Goal: Transaction & Acquisition: Purchase product/service

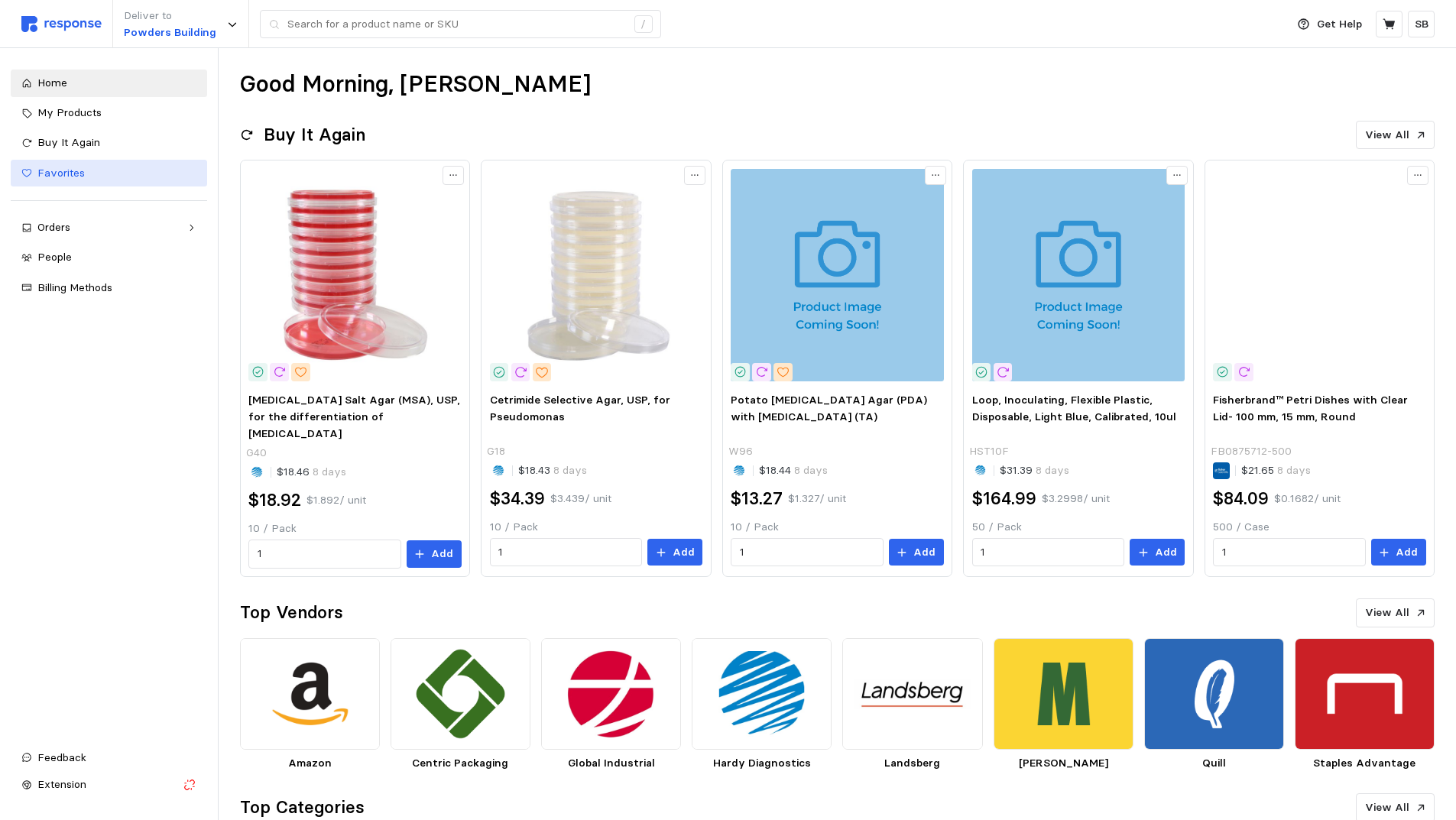
click at [64, 176] on span "Favorites" at bounding box center [61, 173] width 48 height 14
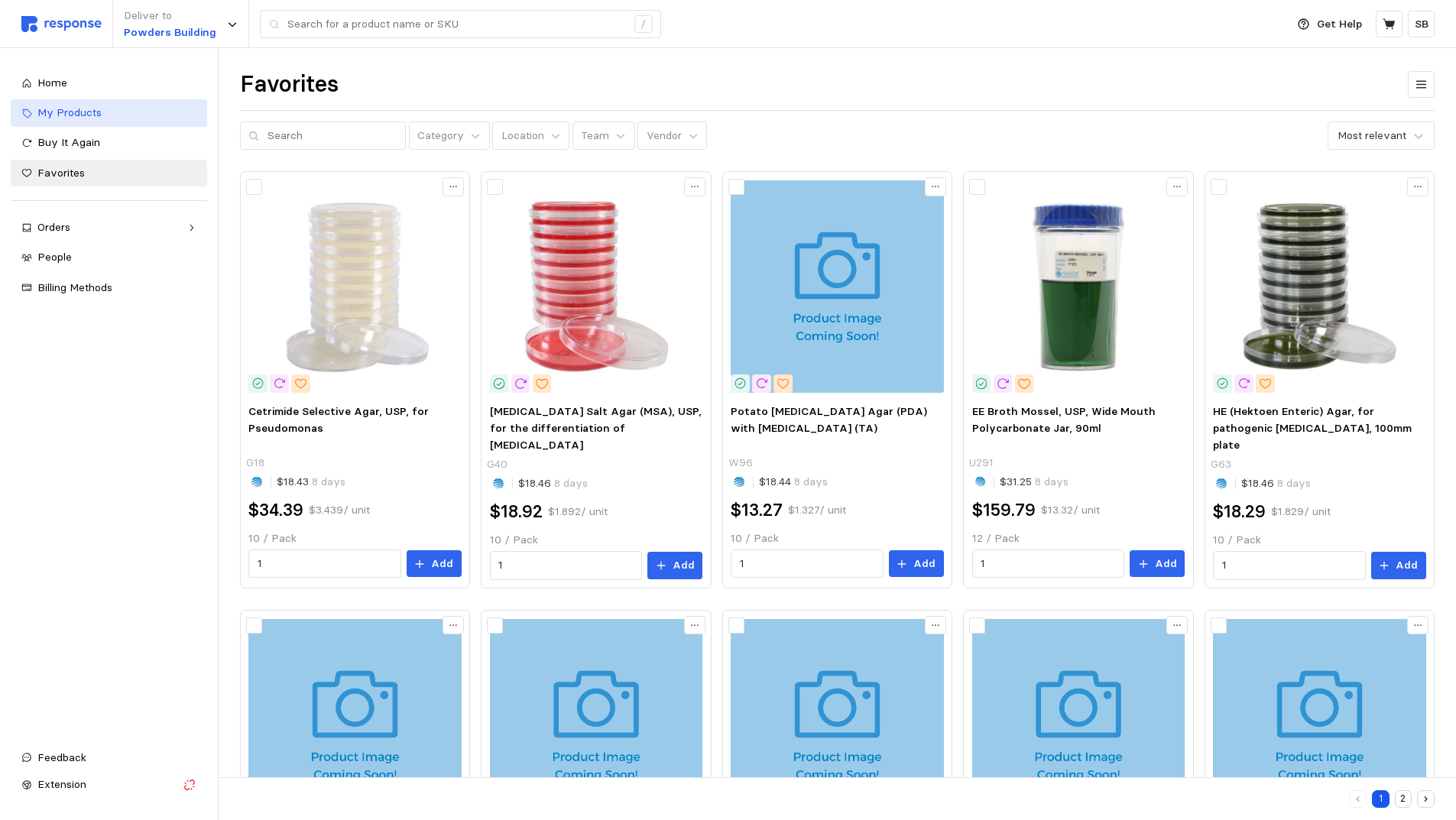
click at [65, 111] on span "My Products" at bounding box center [69, 112] width 64 height 14
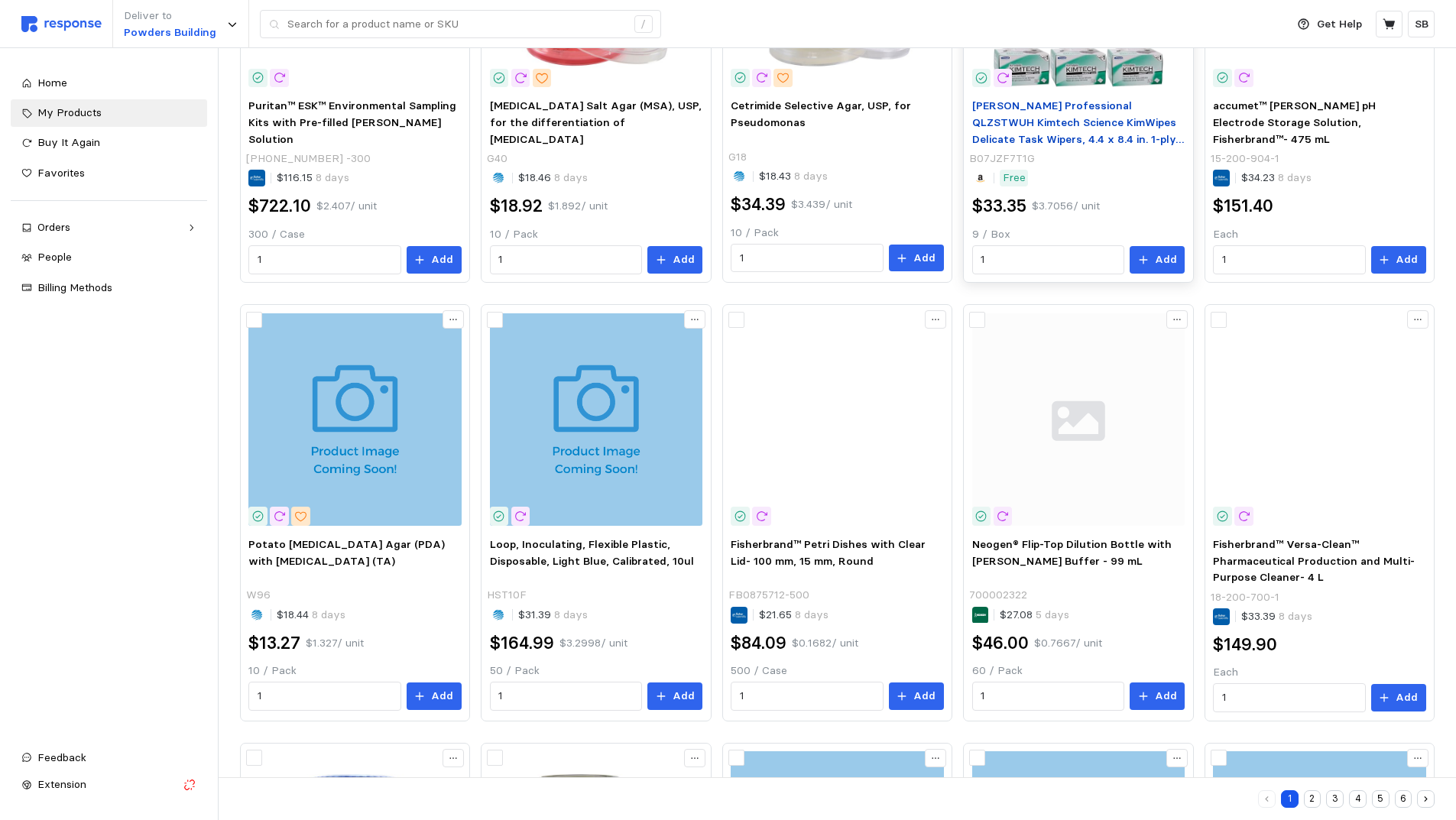
scroll to position [382, 0]
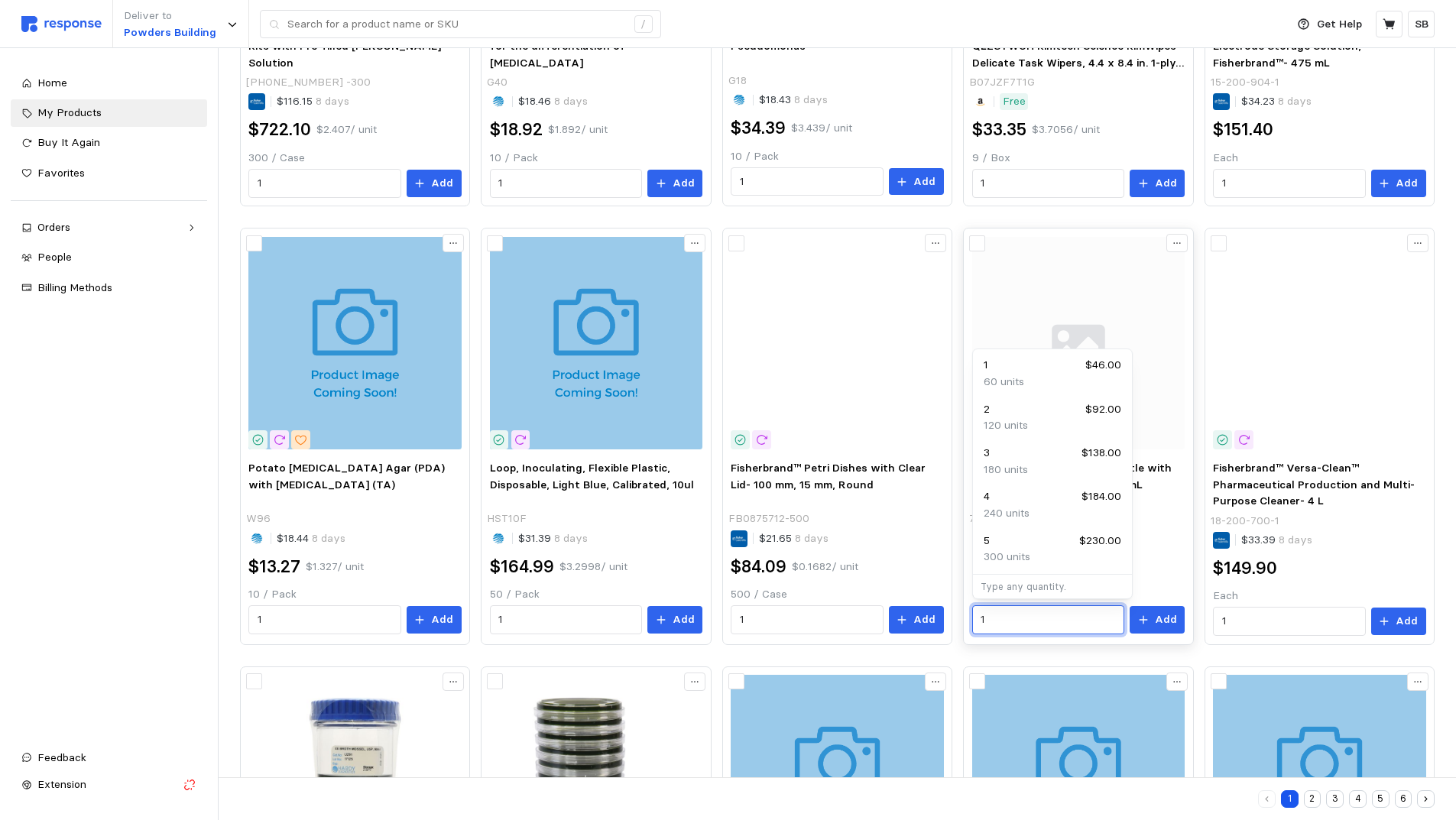
drag, startPoint x: 1021, startPoint y: 618, endPoint x: 973, endPoint y: 618, distance: 48.0
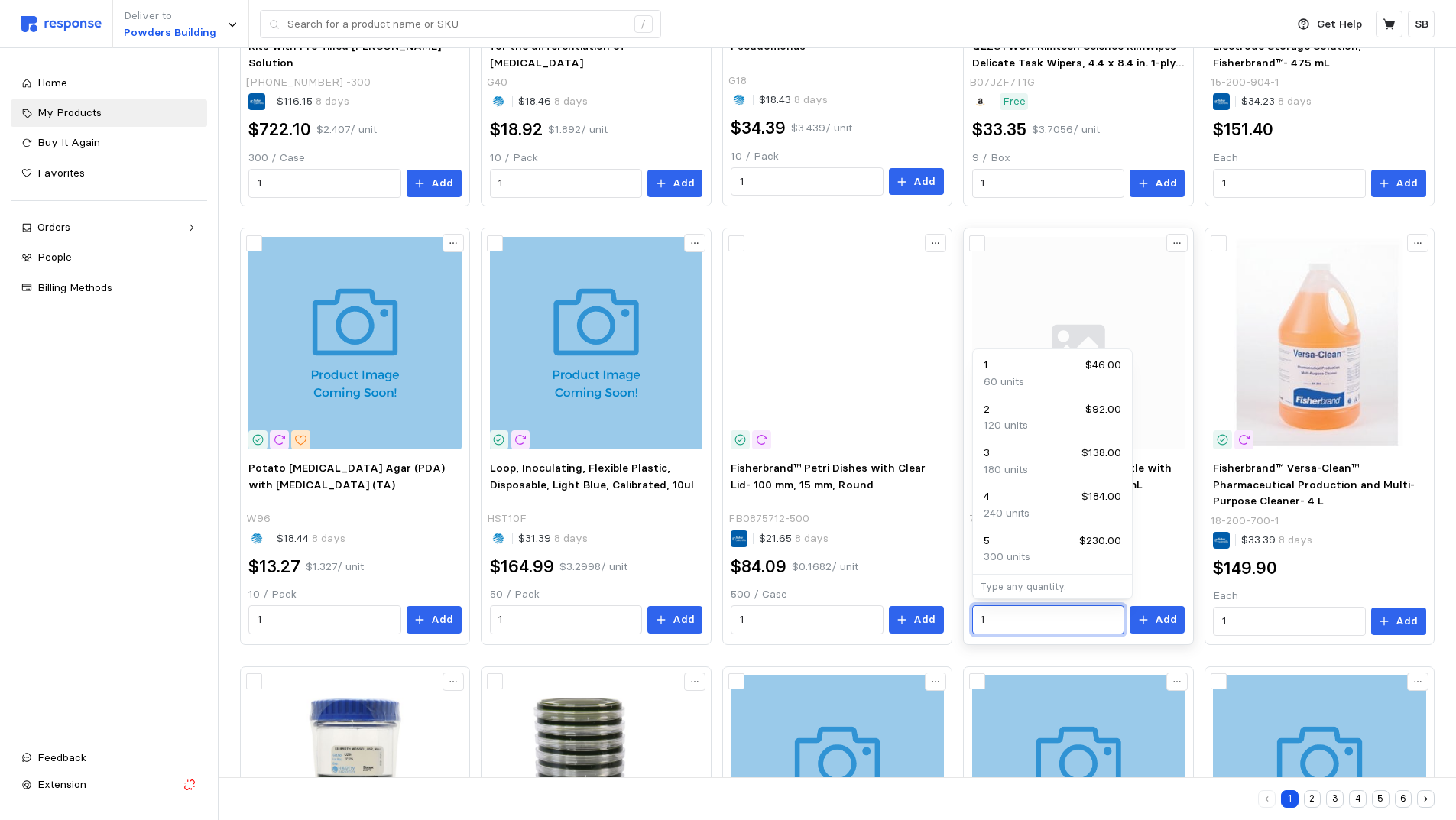
click at [973, 618] on div "1" at bounding box center [1048, 619] width 152 height 29
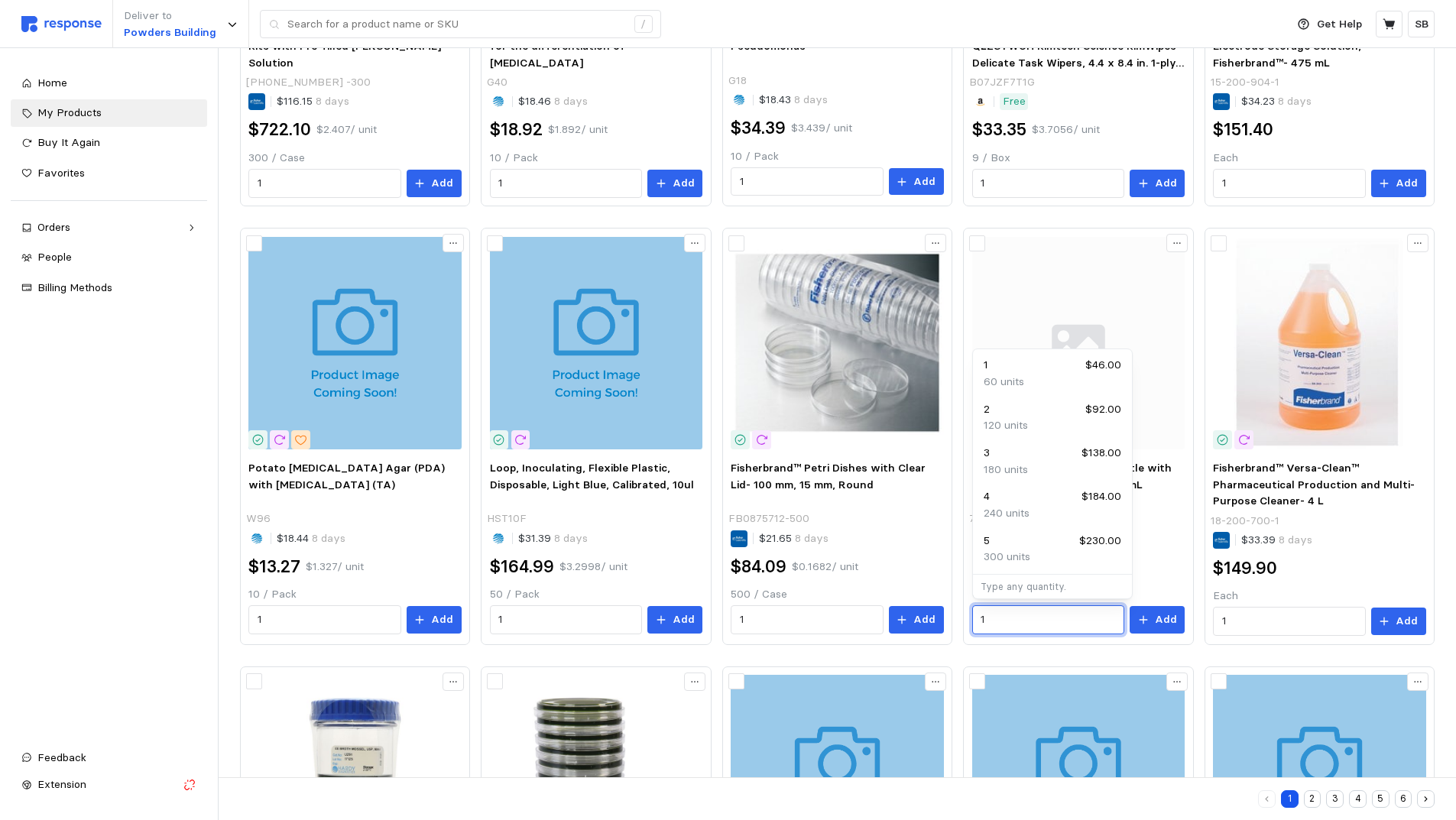
click at [1018, 415] on div "2 $92.00" at bounding box center [1052, 410] width 138 height 17
type input "2"
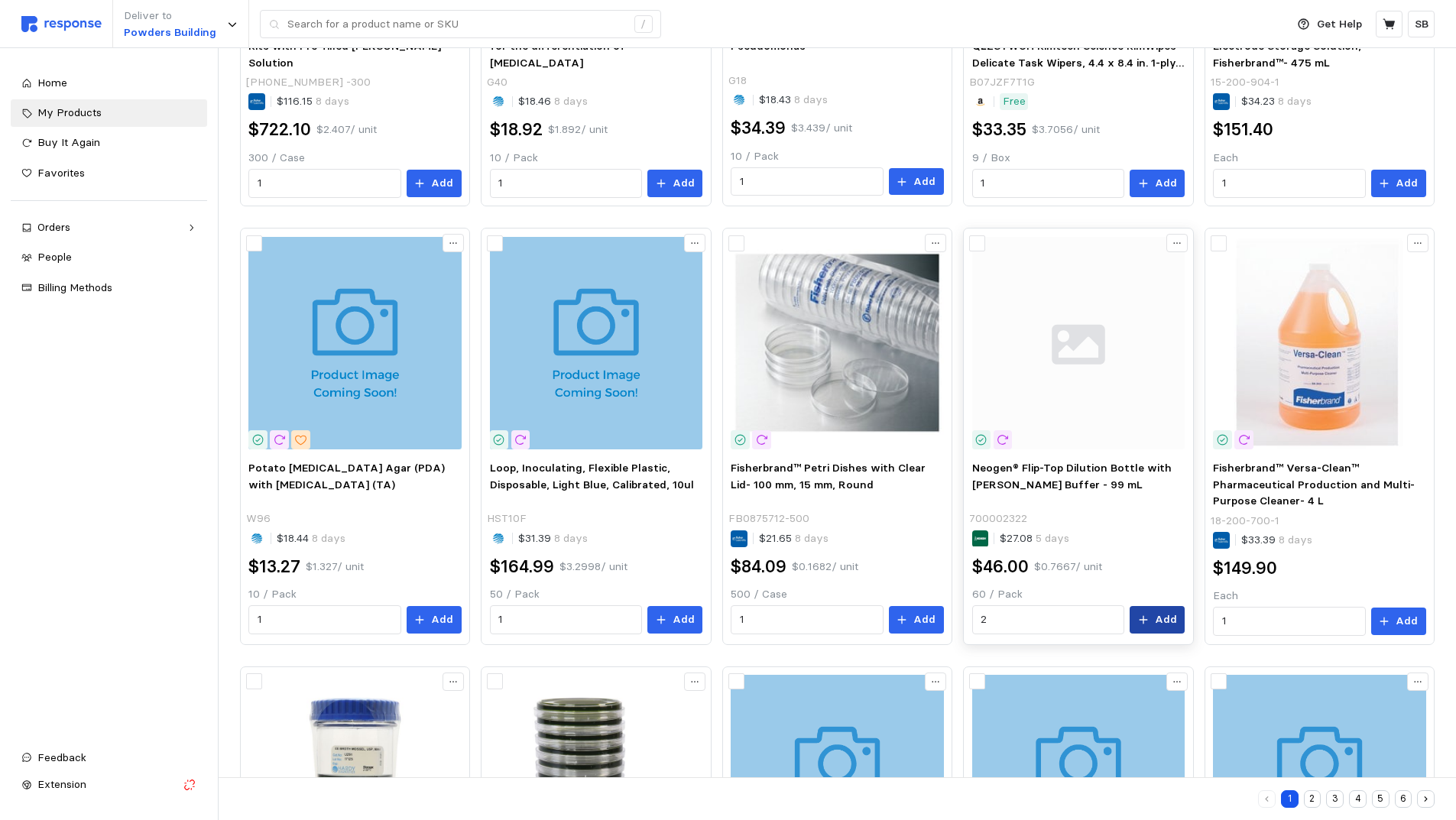
click at [1153, 619] on button "Add" at bounding box center [1157, 619] width 55 height 27
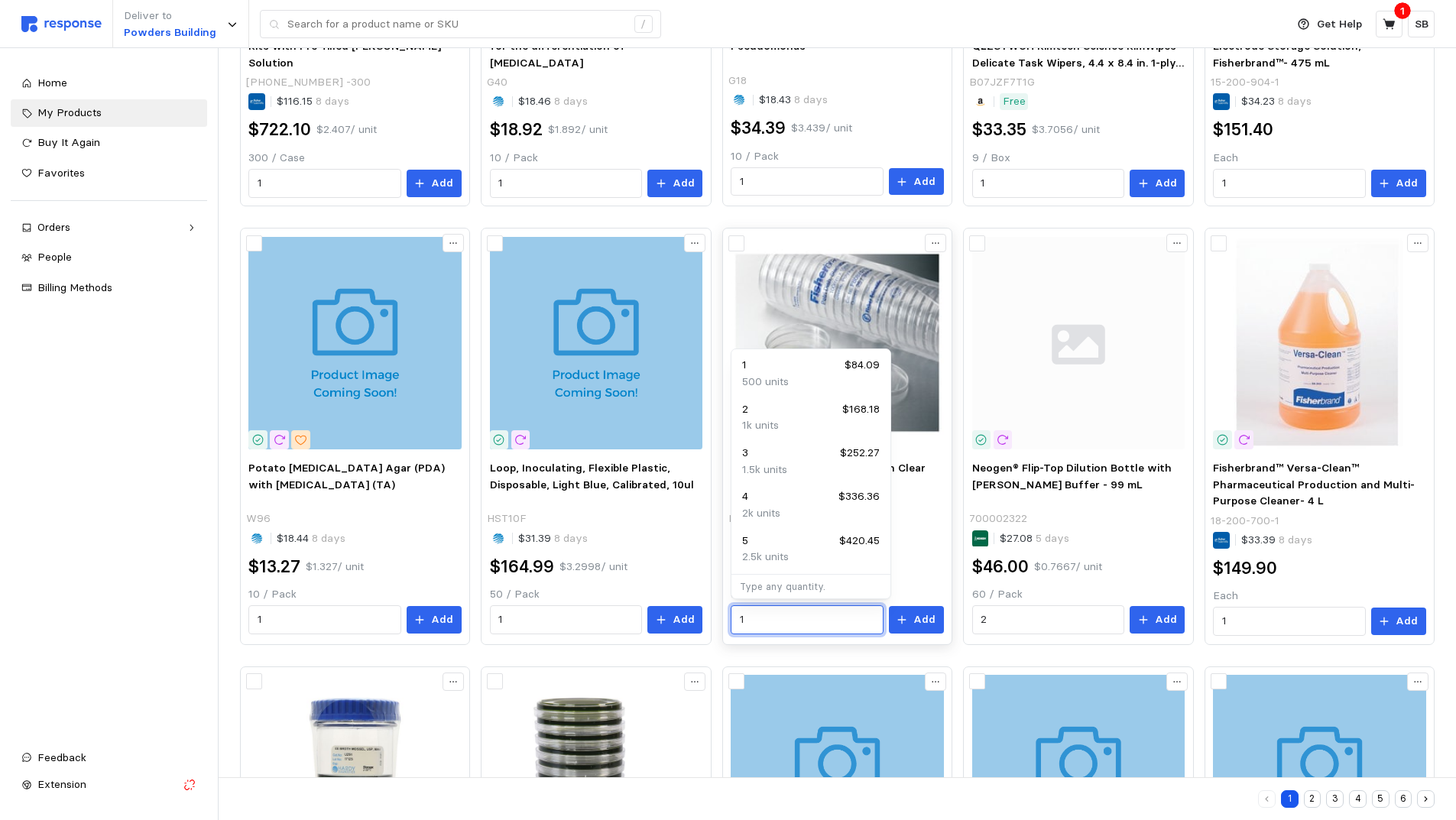
drag, startPoint x: 781, startPoint y: 614, endPoint x: 724, endPoint y: 611, distance: 57.1
click at [724, 611] on div "Fisherbrand™ Petri Dishes with Clear Lid- 100 mm, 15 mm, Round FB0875712-500 $2…" at bounding box center [837, 436] width 230 height 417
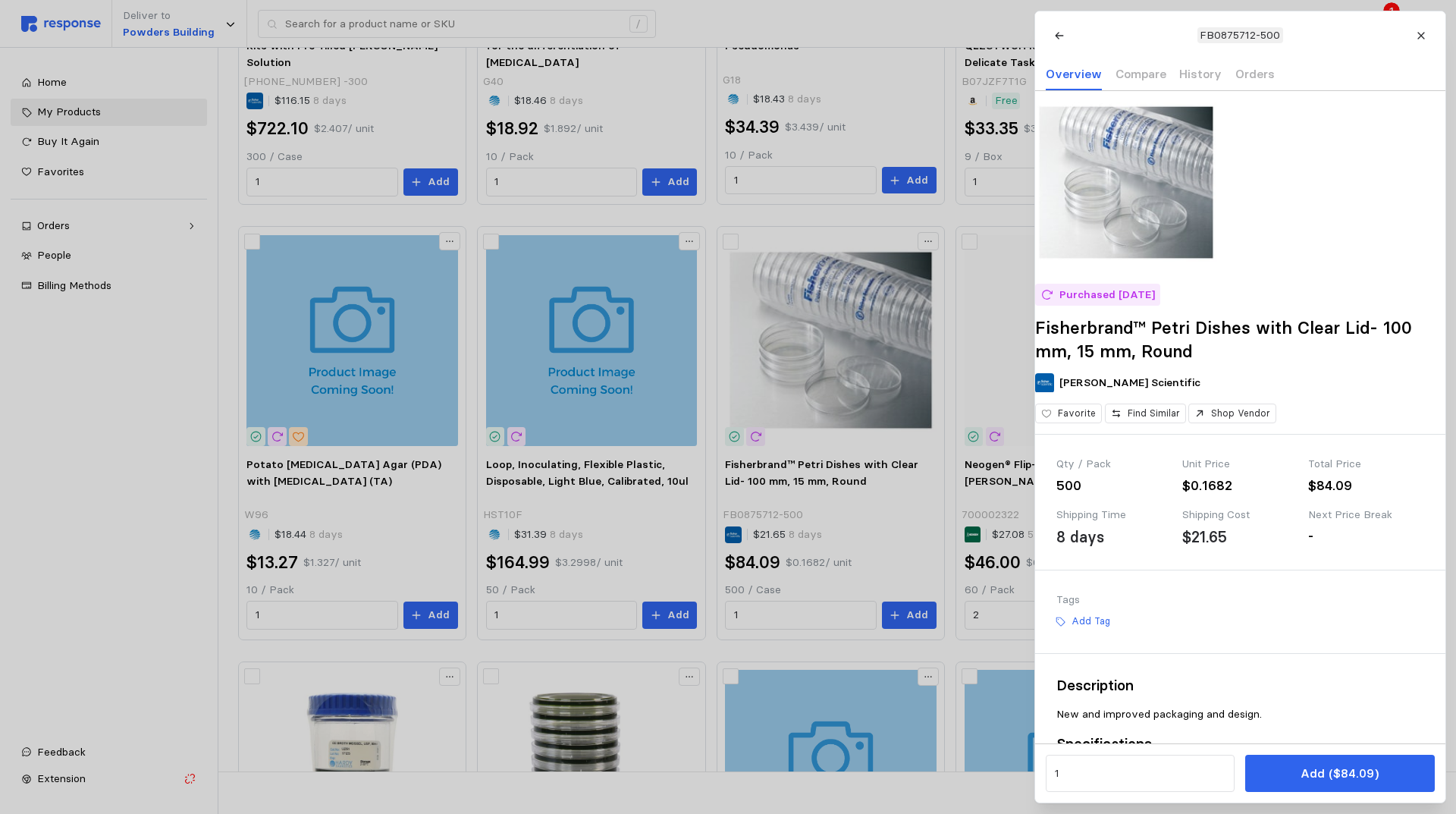
click at [805, 608] on div at bounding box center [728, 407] width 1456 height 814
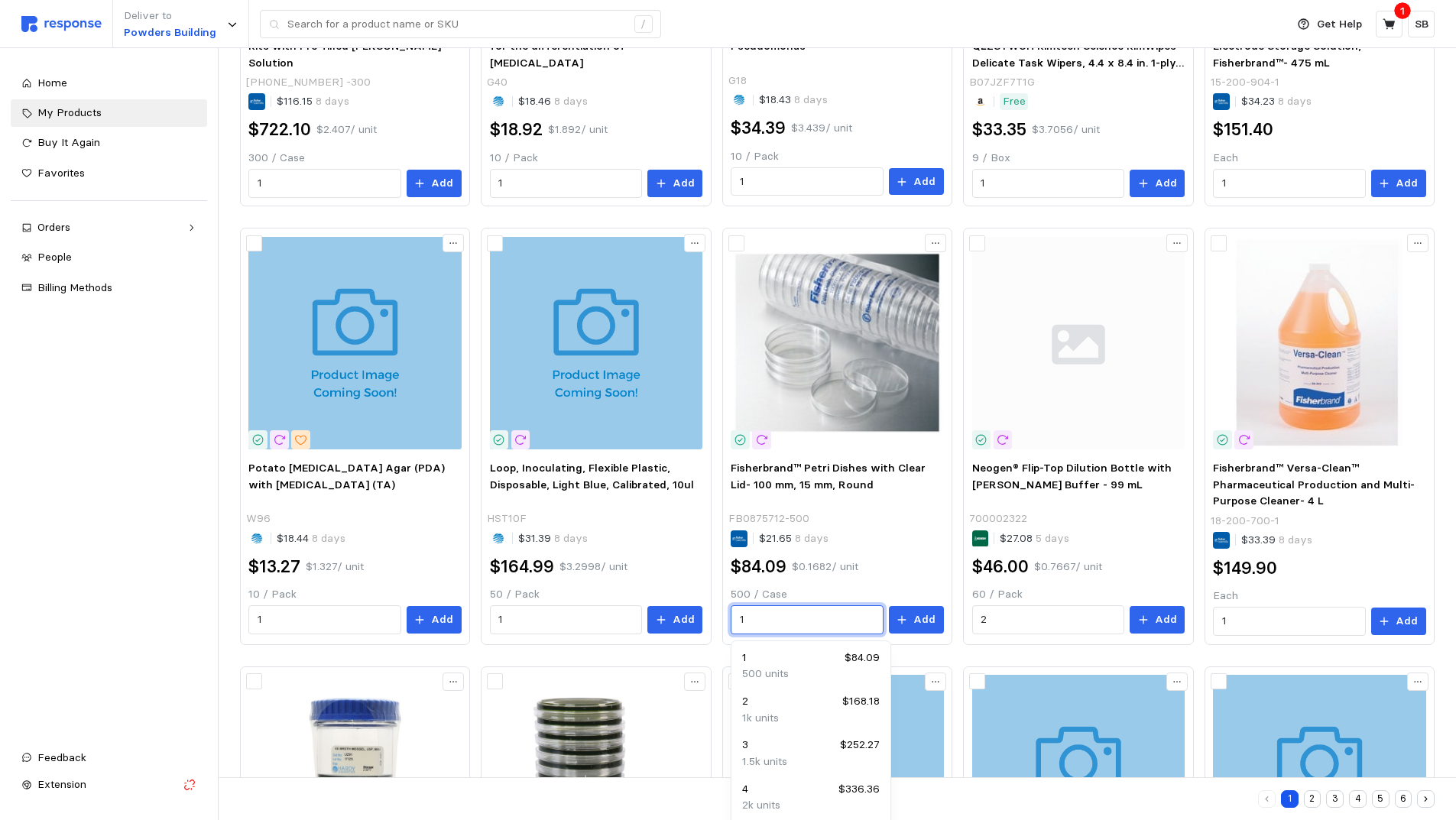
click at [769, 711] on p "1k units" at bounding box center [760, 719] width 37 height 17
type input "2"
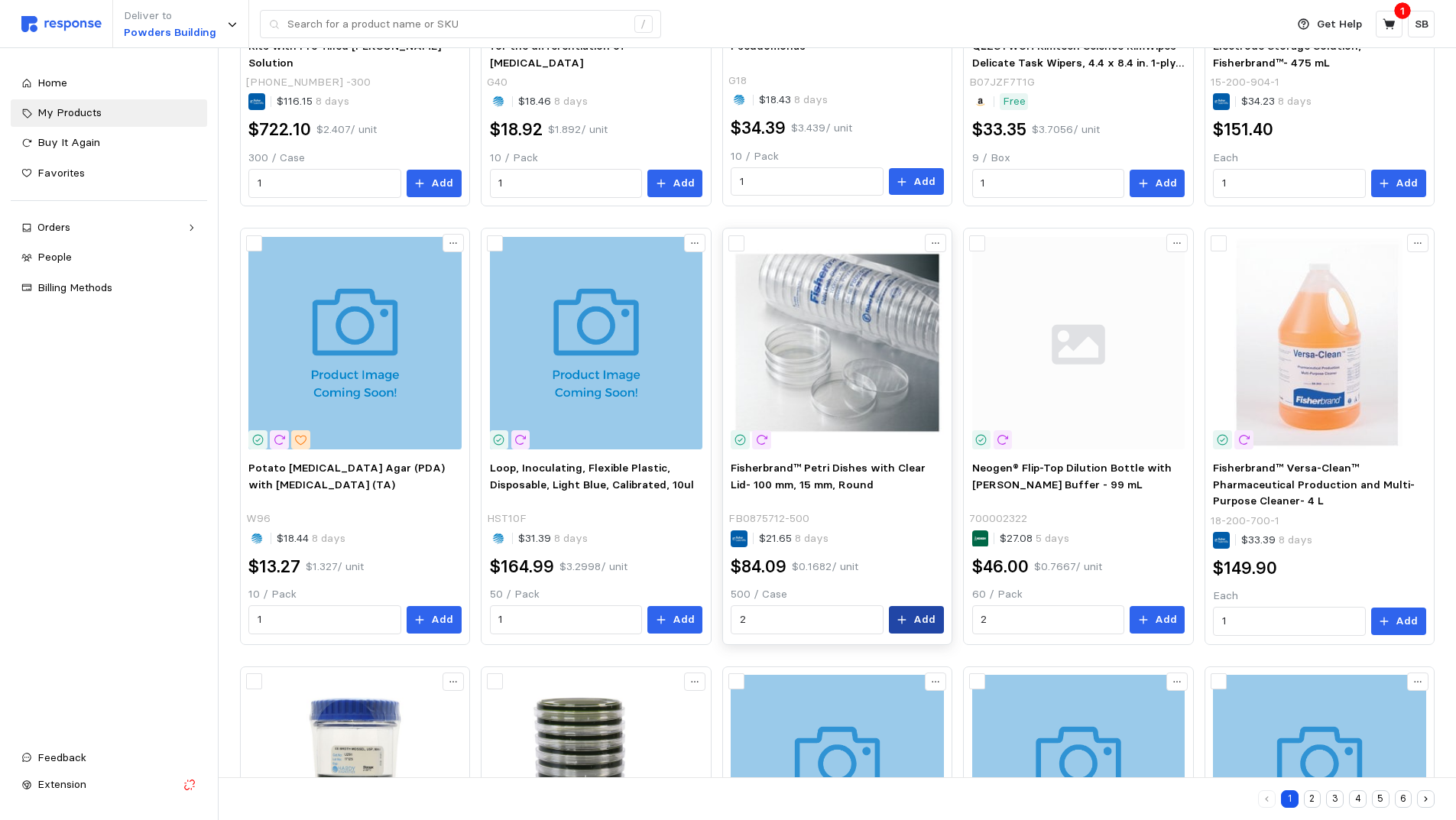
click at [916, 618] on p "Add" at bounding box center [925, 620] width 22 height 17
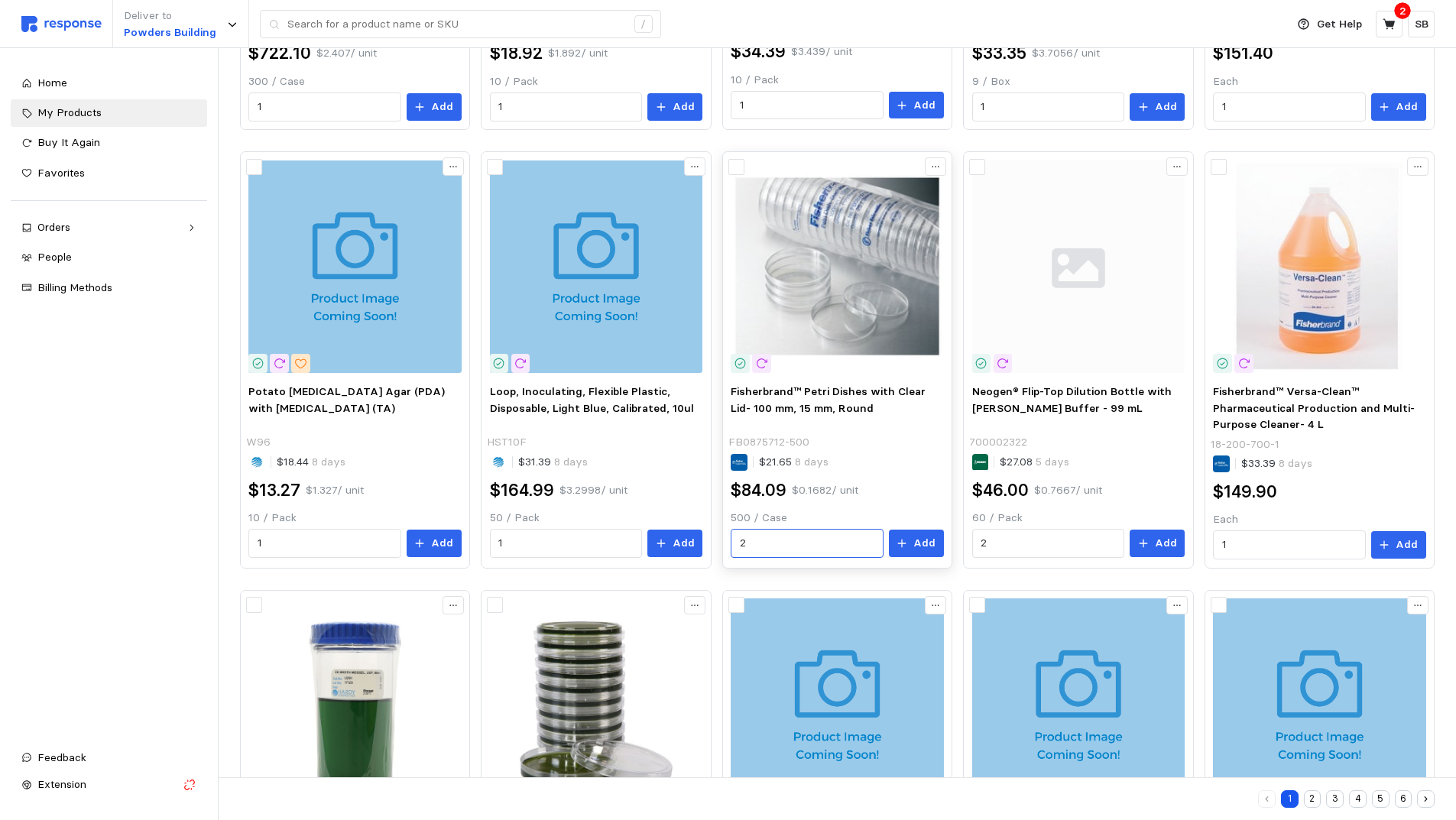
scroll to position [708, 0]
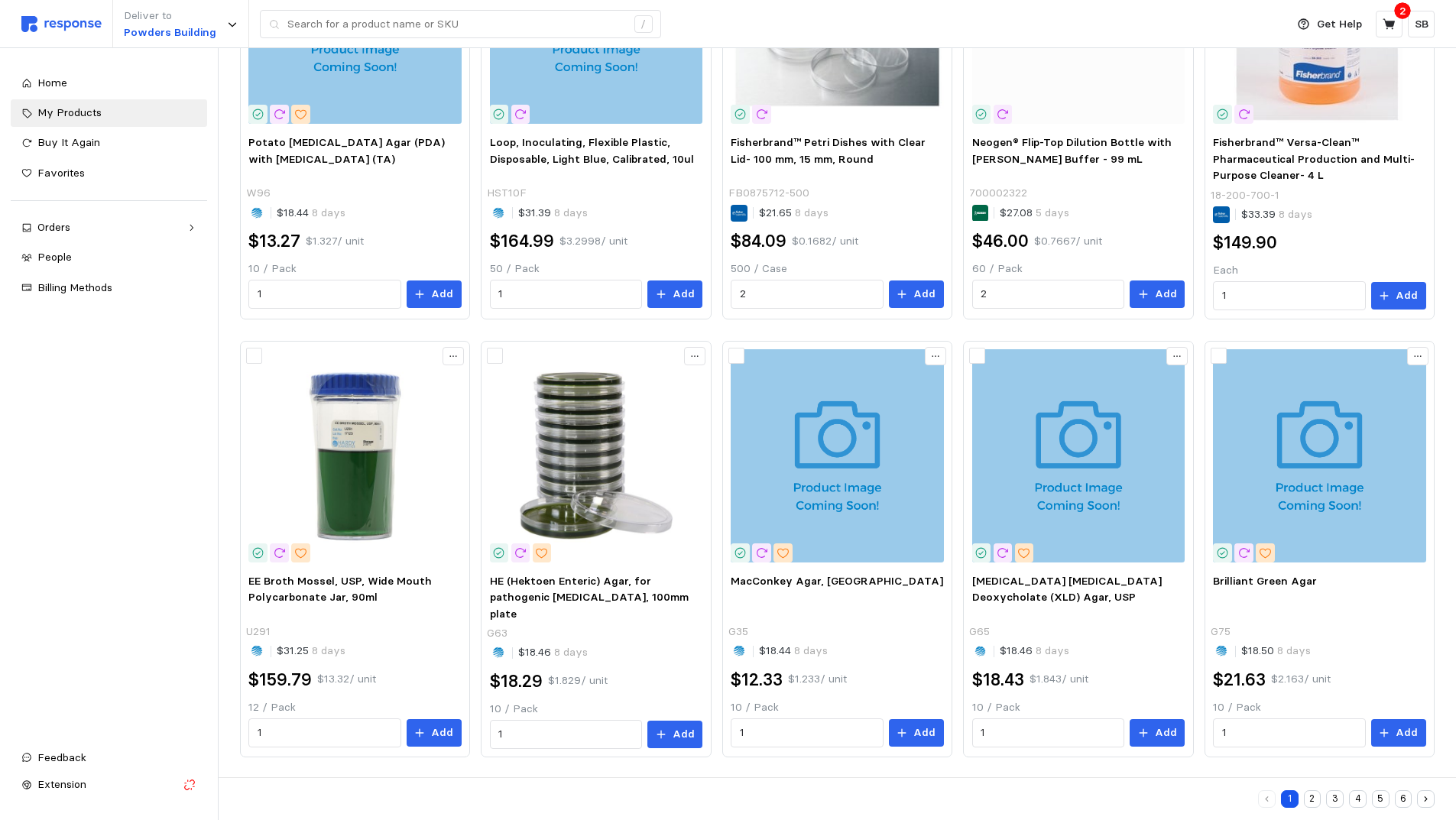
click at [1312, 793] on button "2" at bounding box center [1313, 799] width 18 height 18
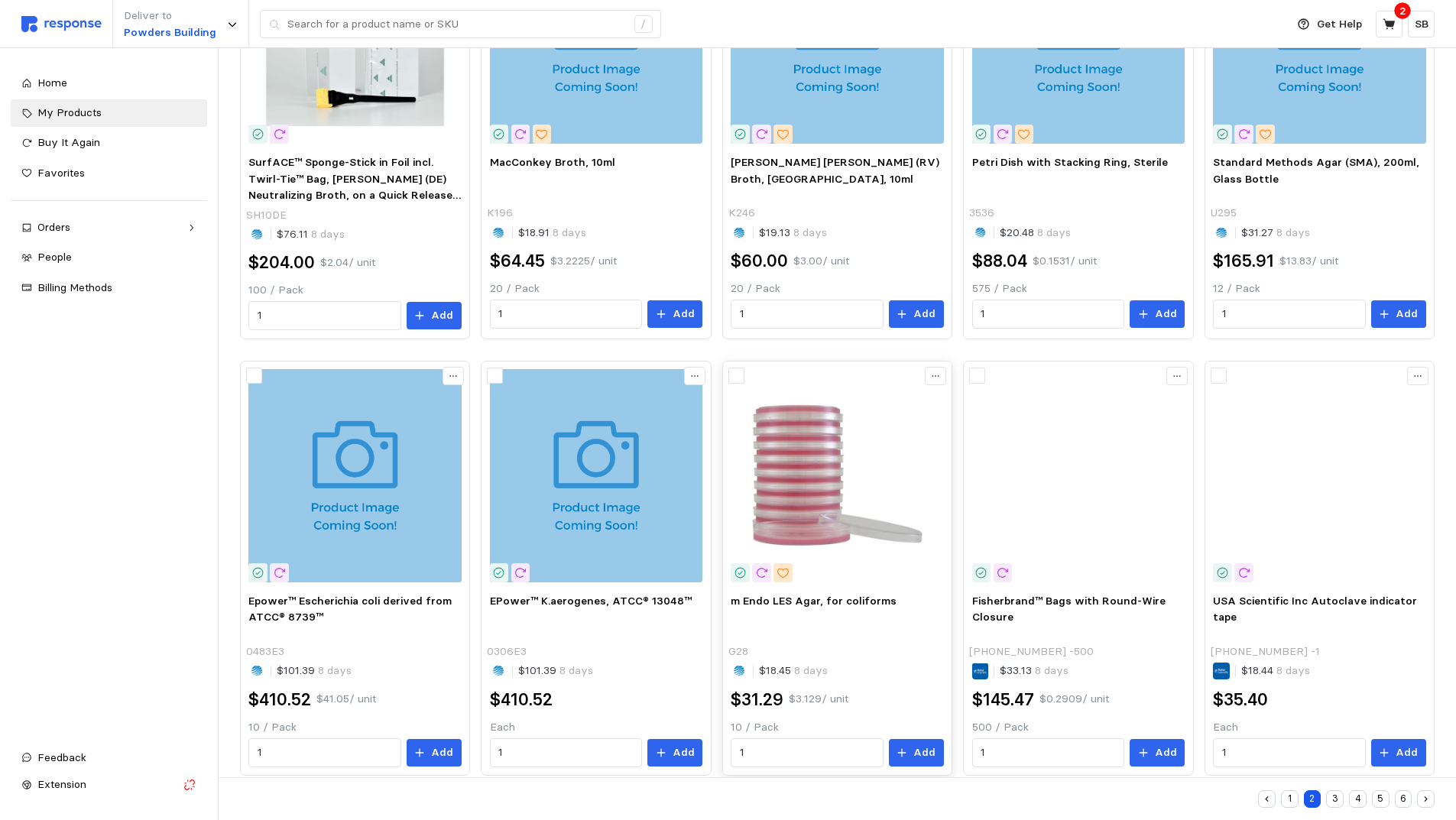
scroll to position [708, 0]
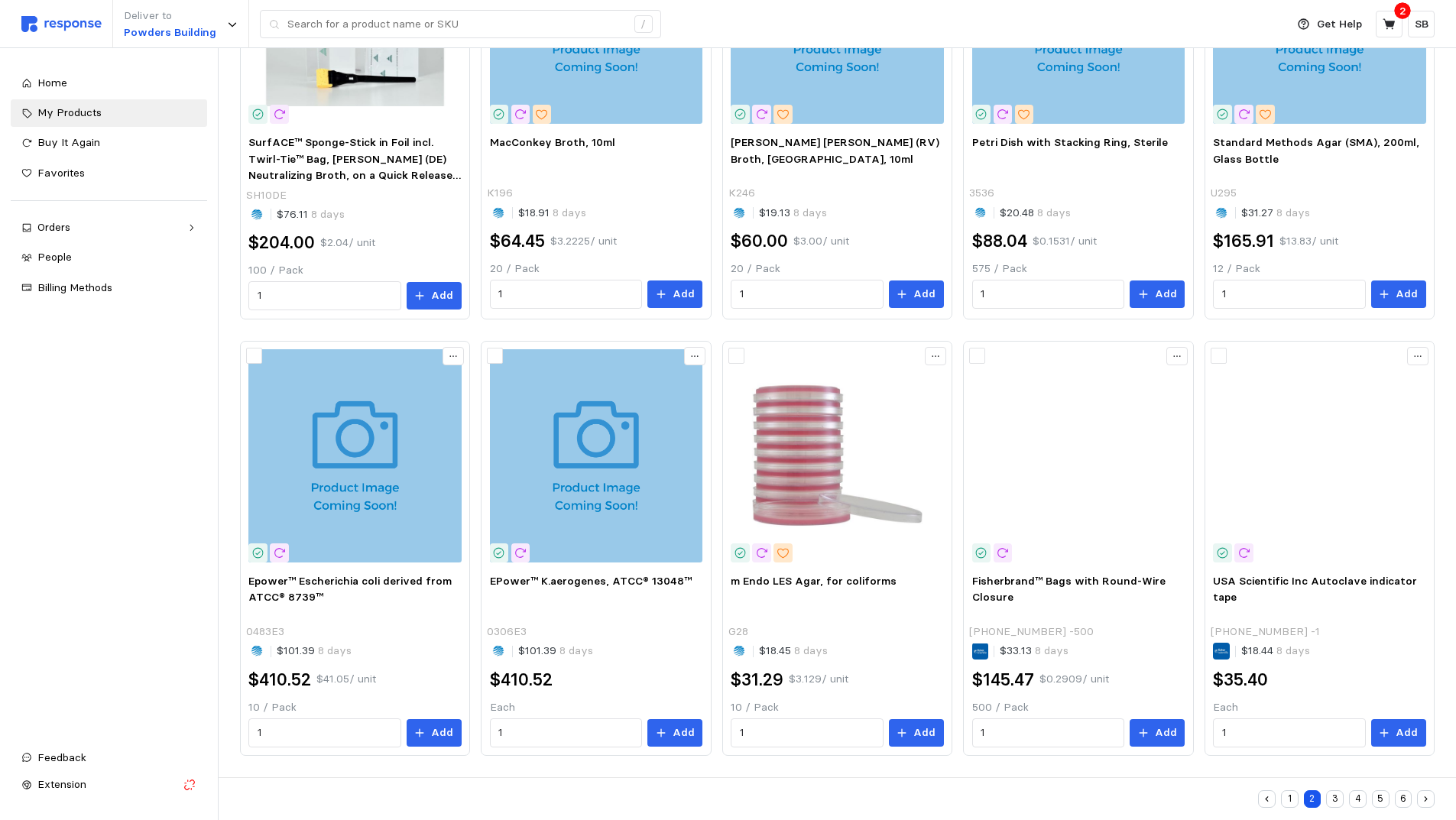
click at [1336, 793] on button "3" at bounding box center [1334, 799] width 18 height 18
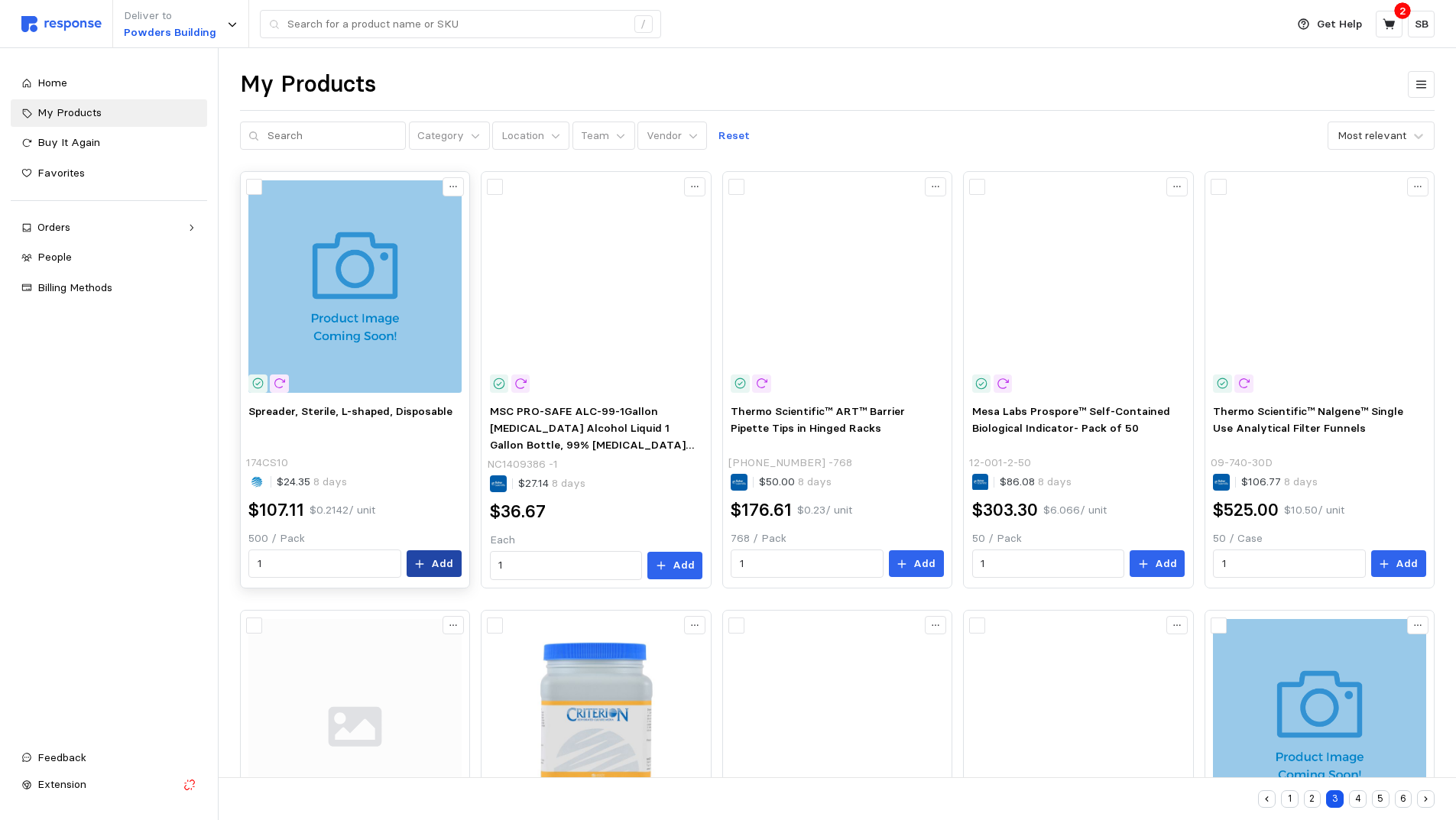
click at [435, 561] on p "Add" at bounding box center [442, 564] width 22 height 17
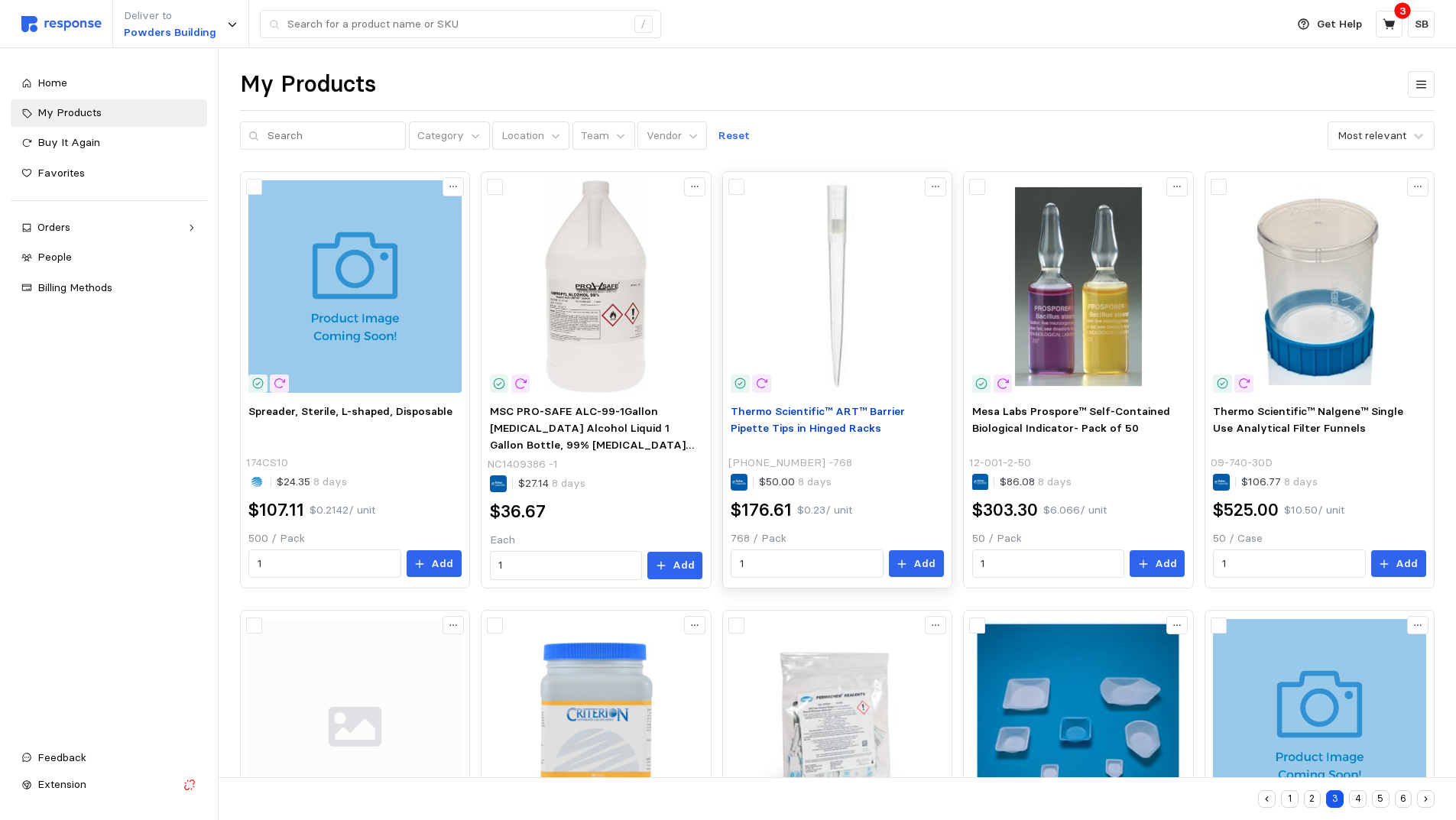
click at [806, 414] on span "Thermo Scientific™ ART™ Barrier Pipette Tips in Hinged Racks" at bounding box center [818, 419] width 175 height 30
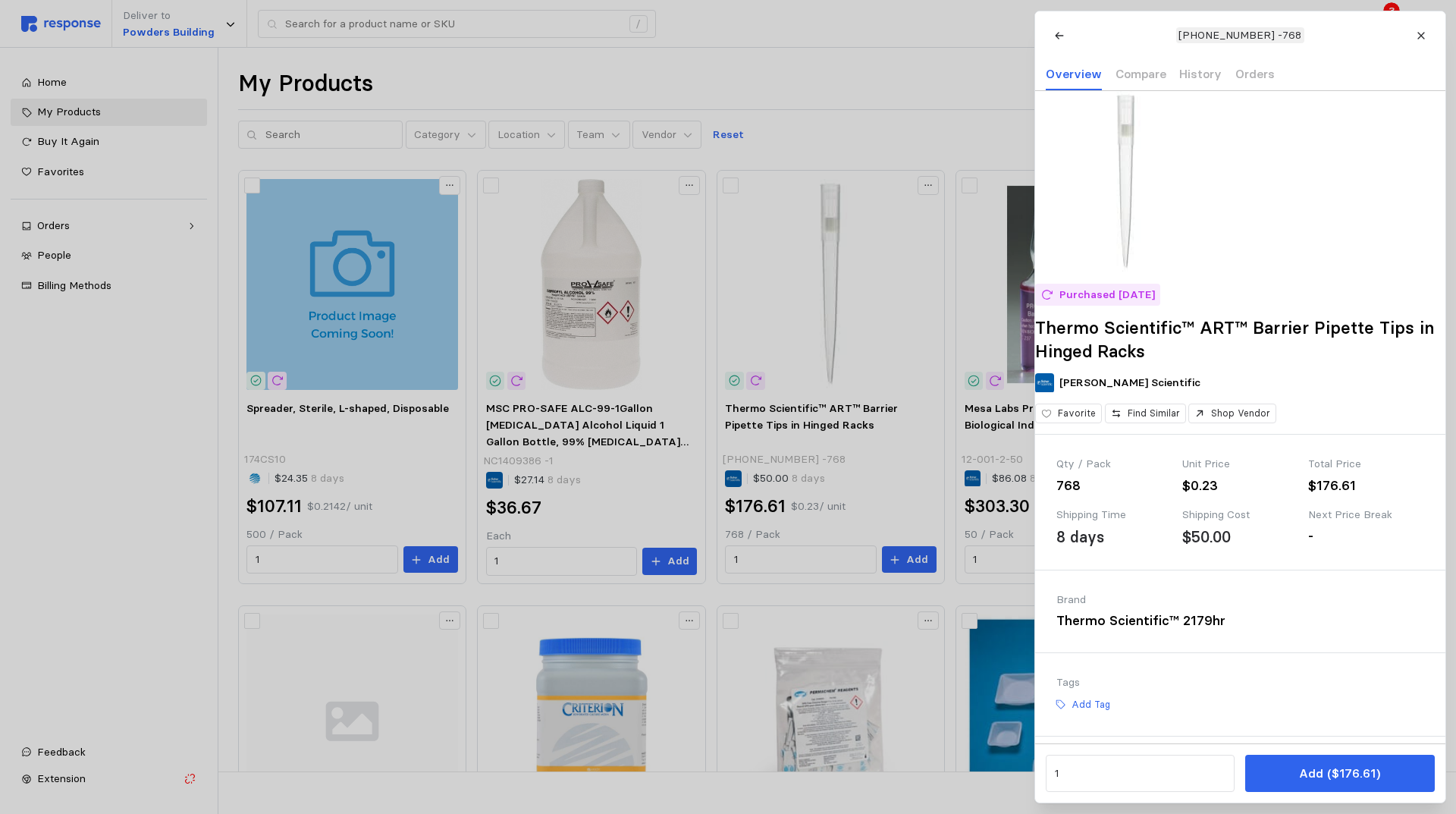
click at [867, 383] on div at bounding box center [728, 407] width 1456 height 814
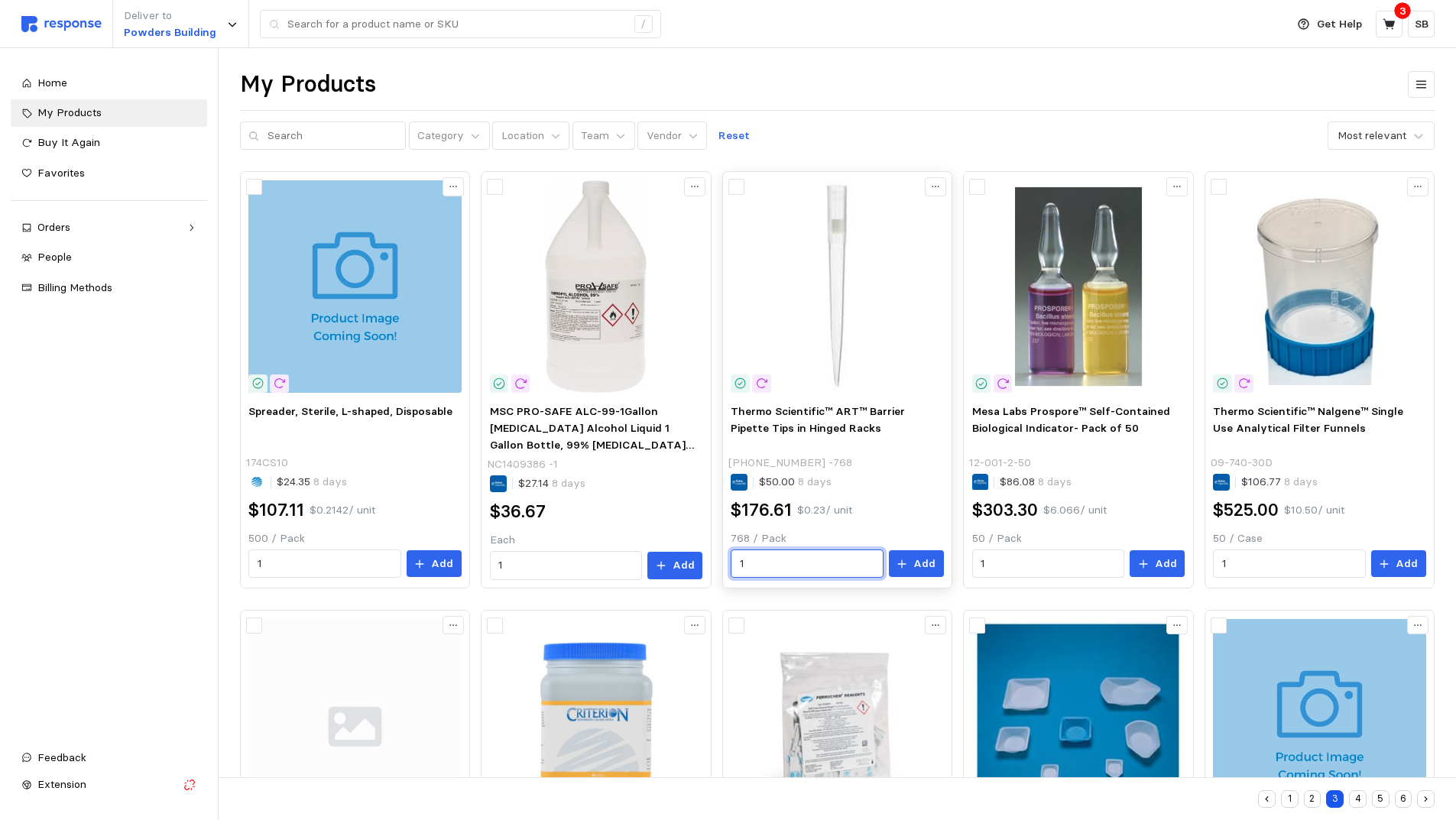
click at [766, 565] on input "1" at bounding box center [807, 563] width 135 height 27
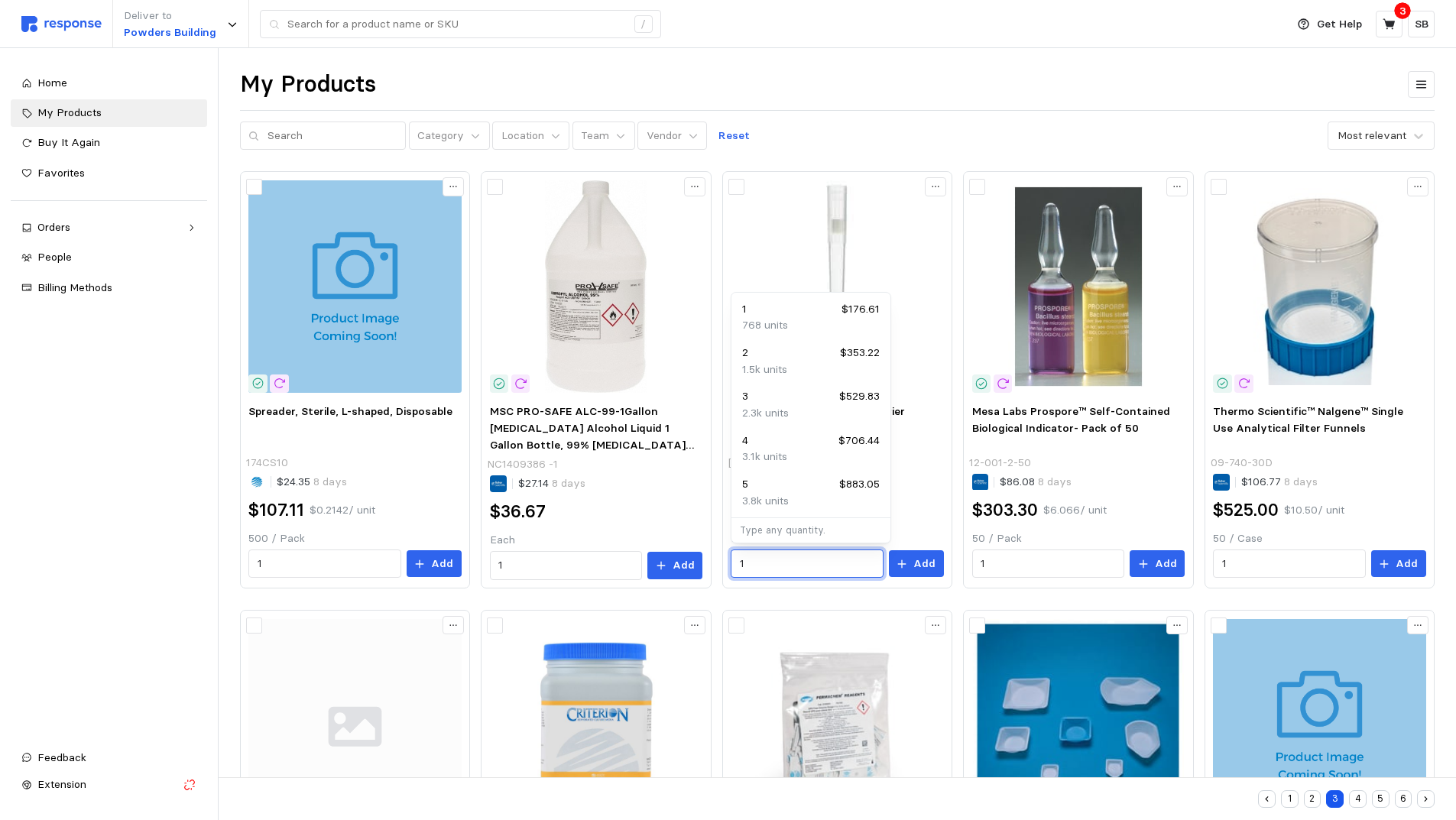
click at [792, 360] on div "2 $353.22" at bounding box center [811, 354] width 138 height 17
type input "2"
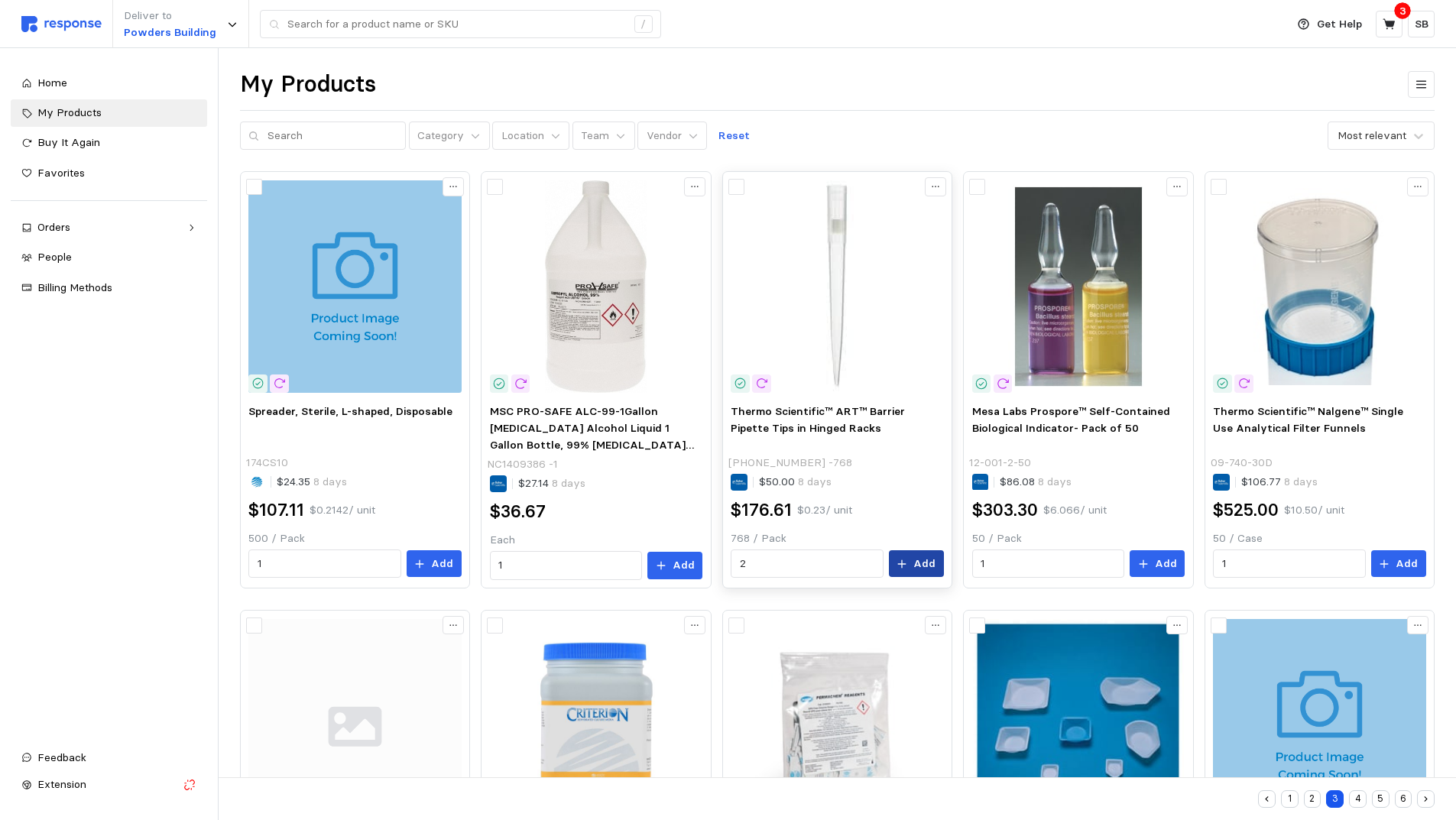
click at [913, 561] on button "Add" at bounding box center [916, 563] width 55 height 27
click at [1387, 25] on icon at bounding box center [1389, 24] width 12 height 11
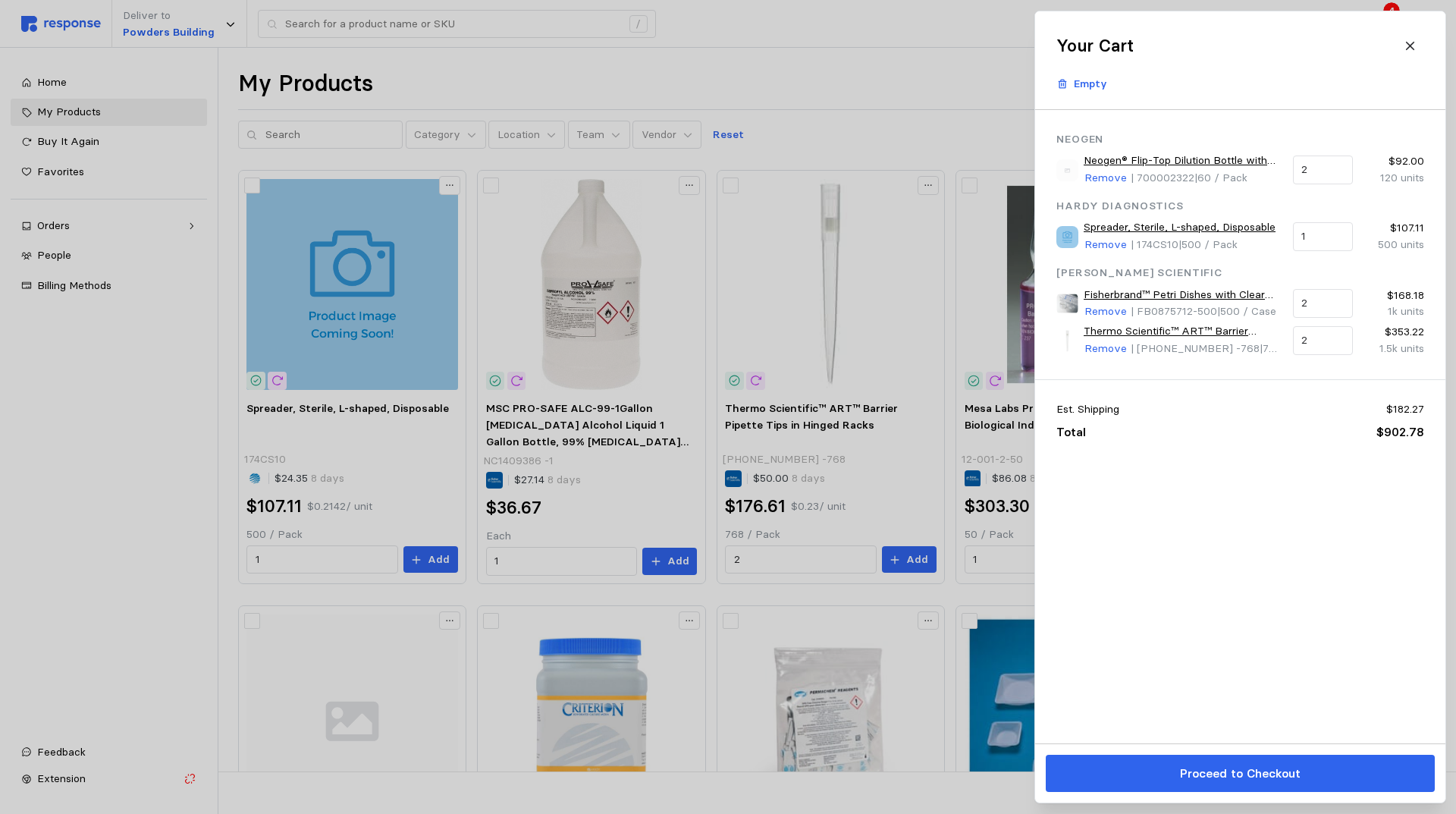
click at [1213, 773] on p "Proceed to Checkout" at bounding box center [1240, 773] width 121 height 19
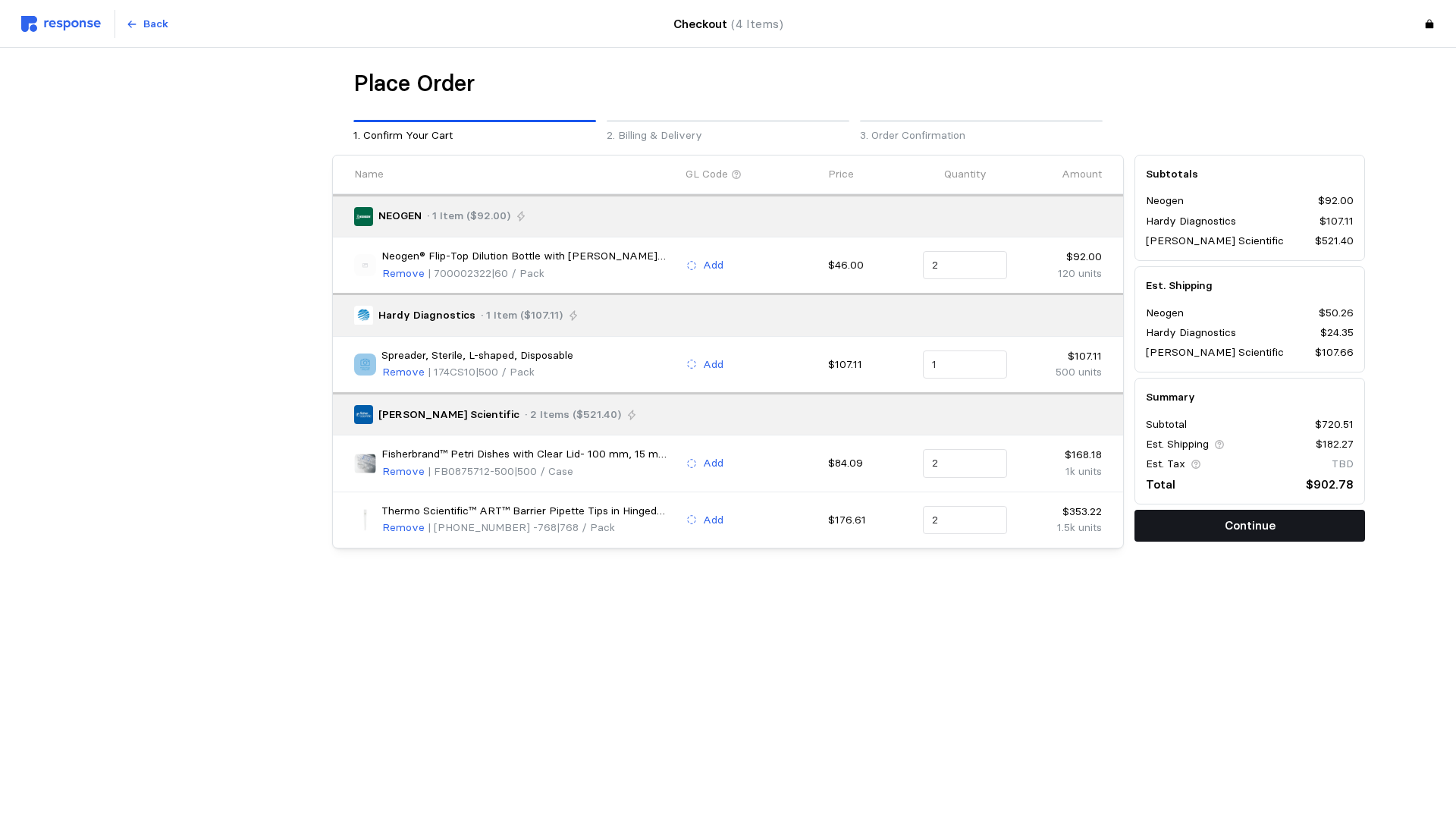
click at [1237, 530] on p "Continue" at bounding box center [1250, 525] width 51 height 19
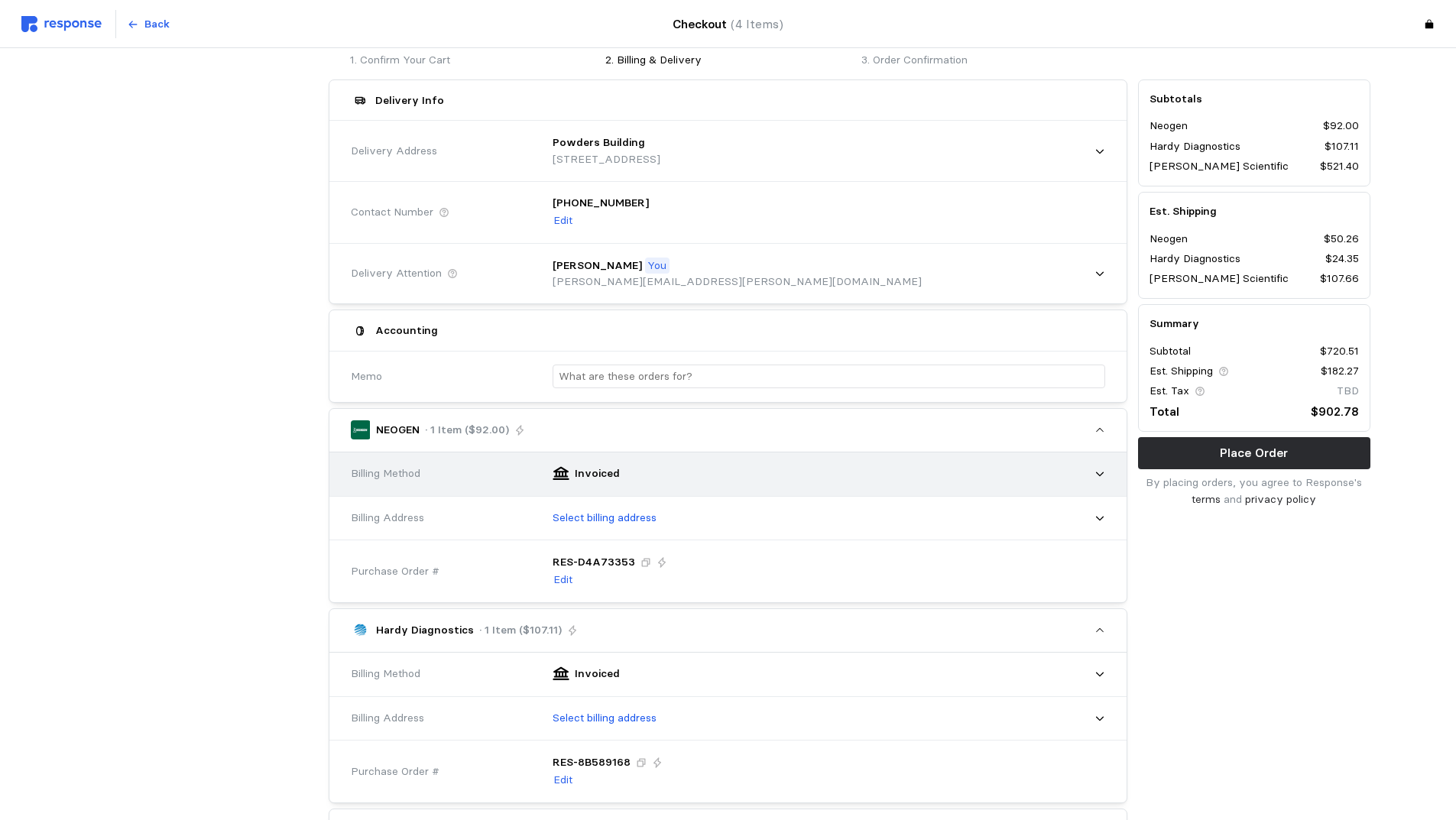
scroll to position [229, 0]
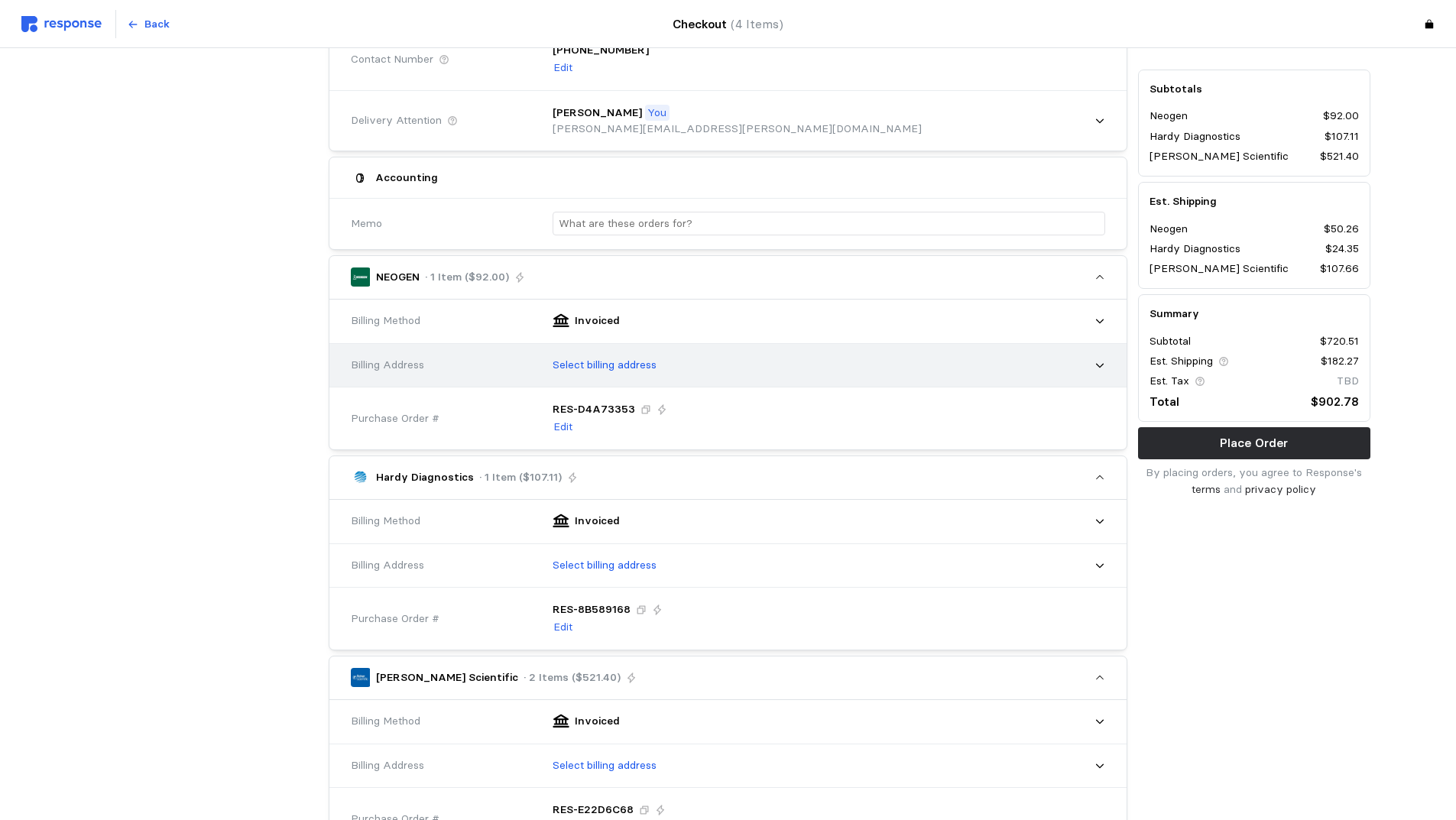
click at [811, 361] on div "Select billing address" at bounding box center [823, 364] width 563 height 38
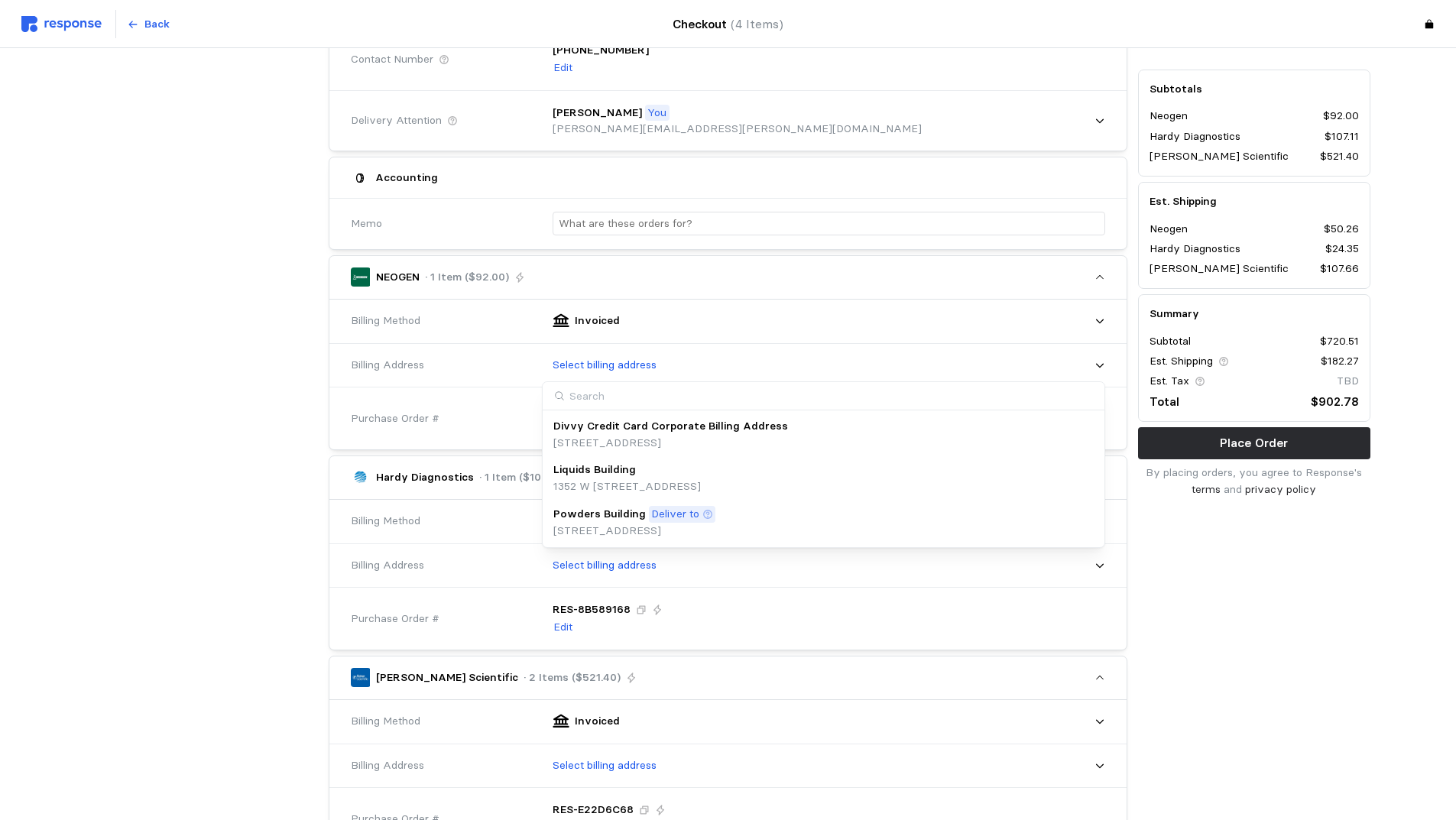
click at [709, 514] on div "Deliver to" at bounding box center [682, 515] width 67 height 17
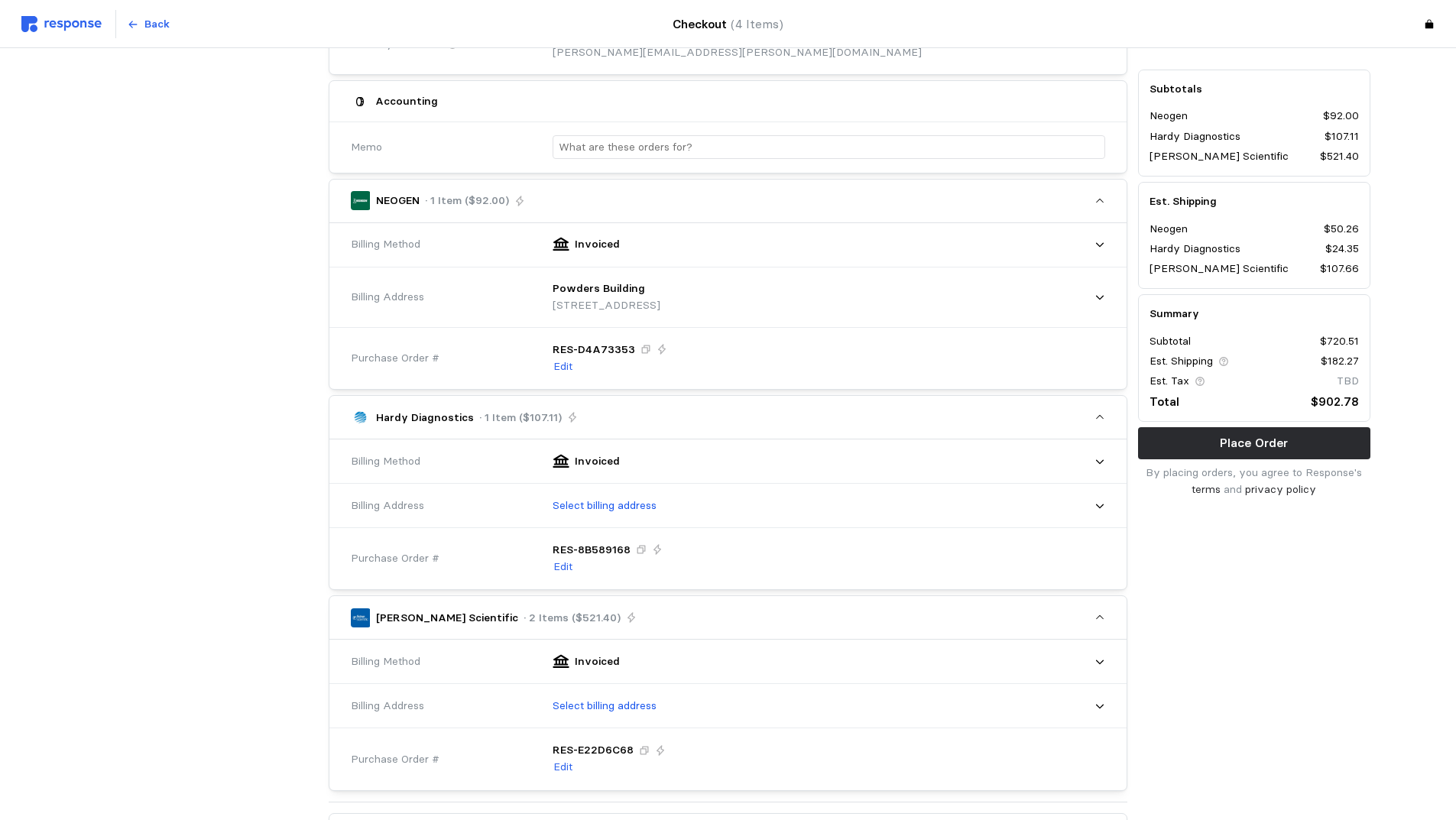
scroll to position [459, 0]
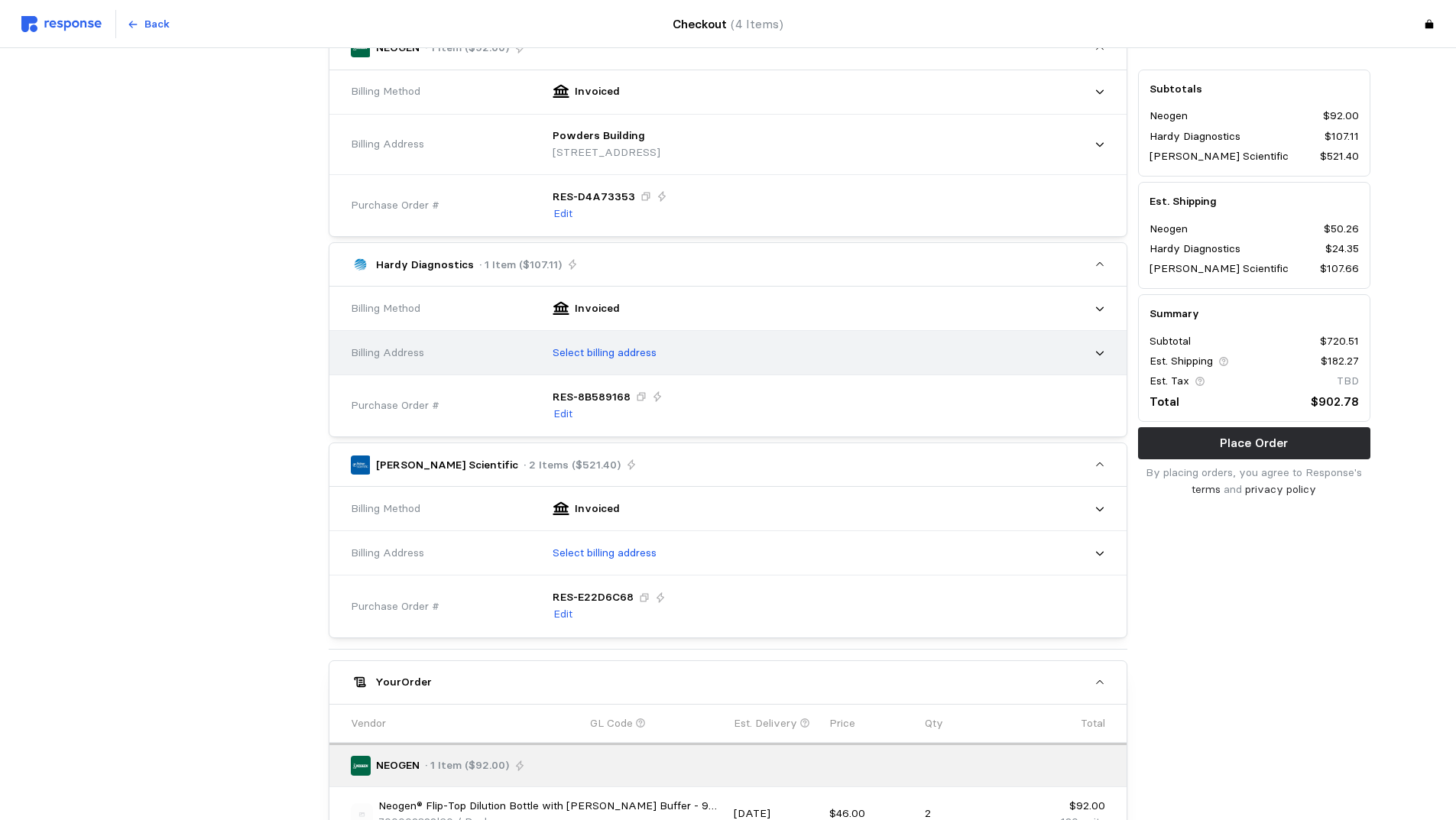
click at [689, 348] on div "Select billing address" at bounding box center [823, 353] width 563 height 38
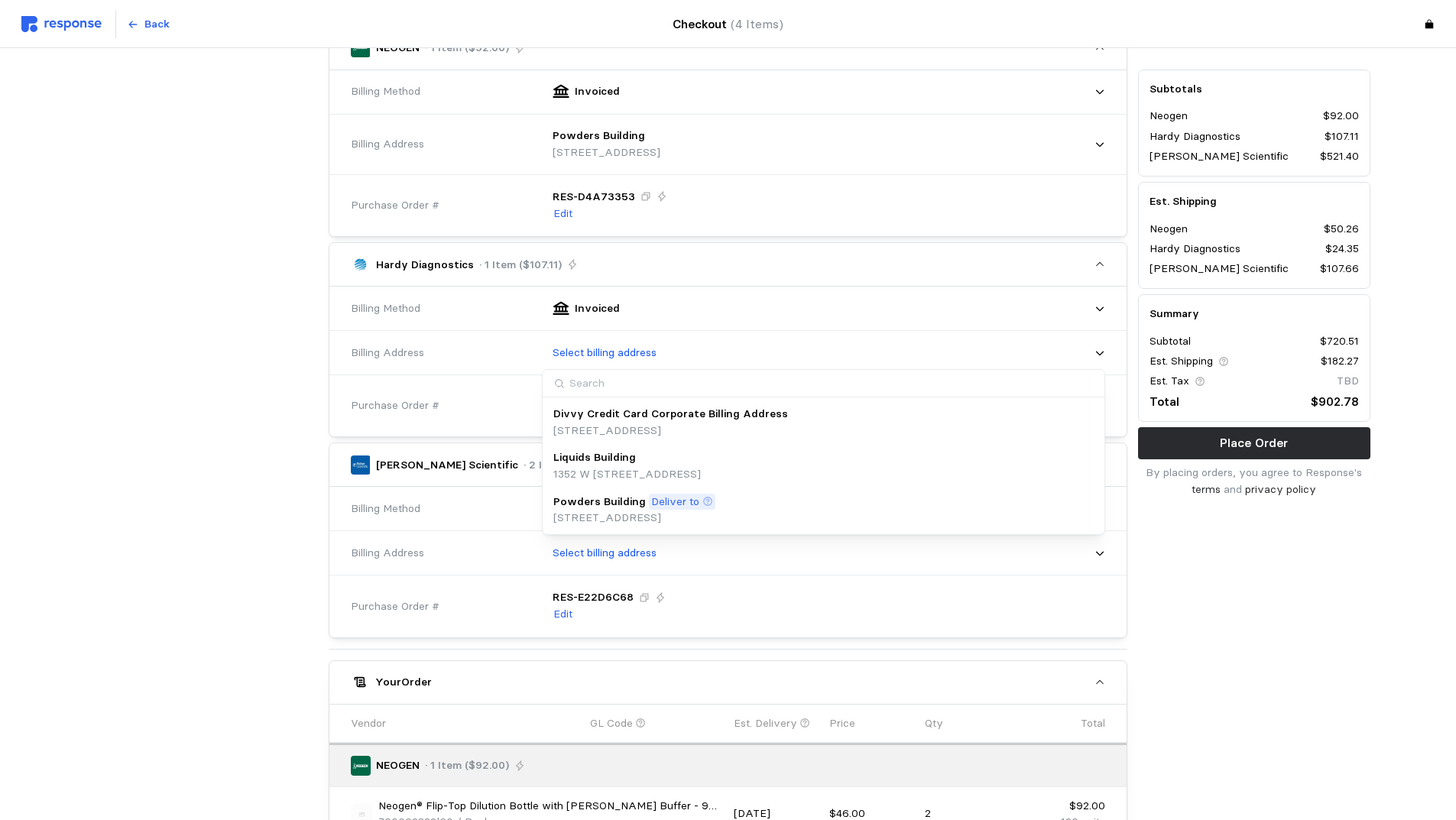
click at [654, 504] on p "Deliver to" at bounding box center [675, 502] width 48 height 17
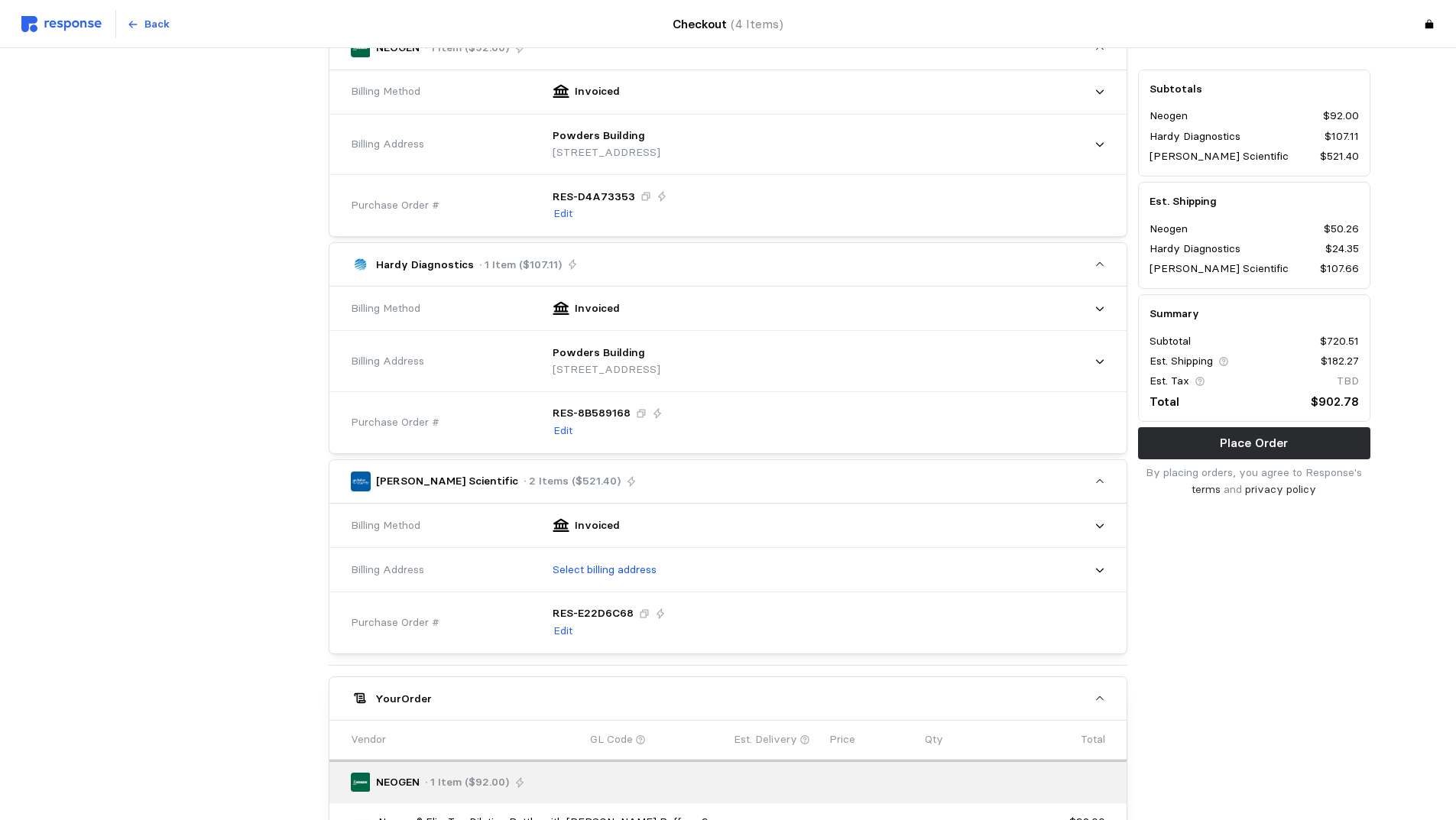
scroll to position [611, 0]
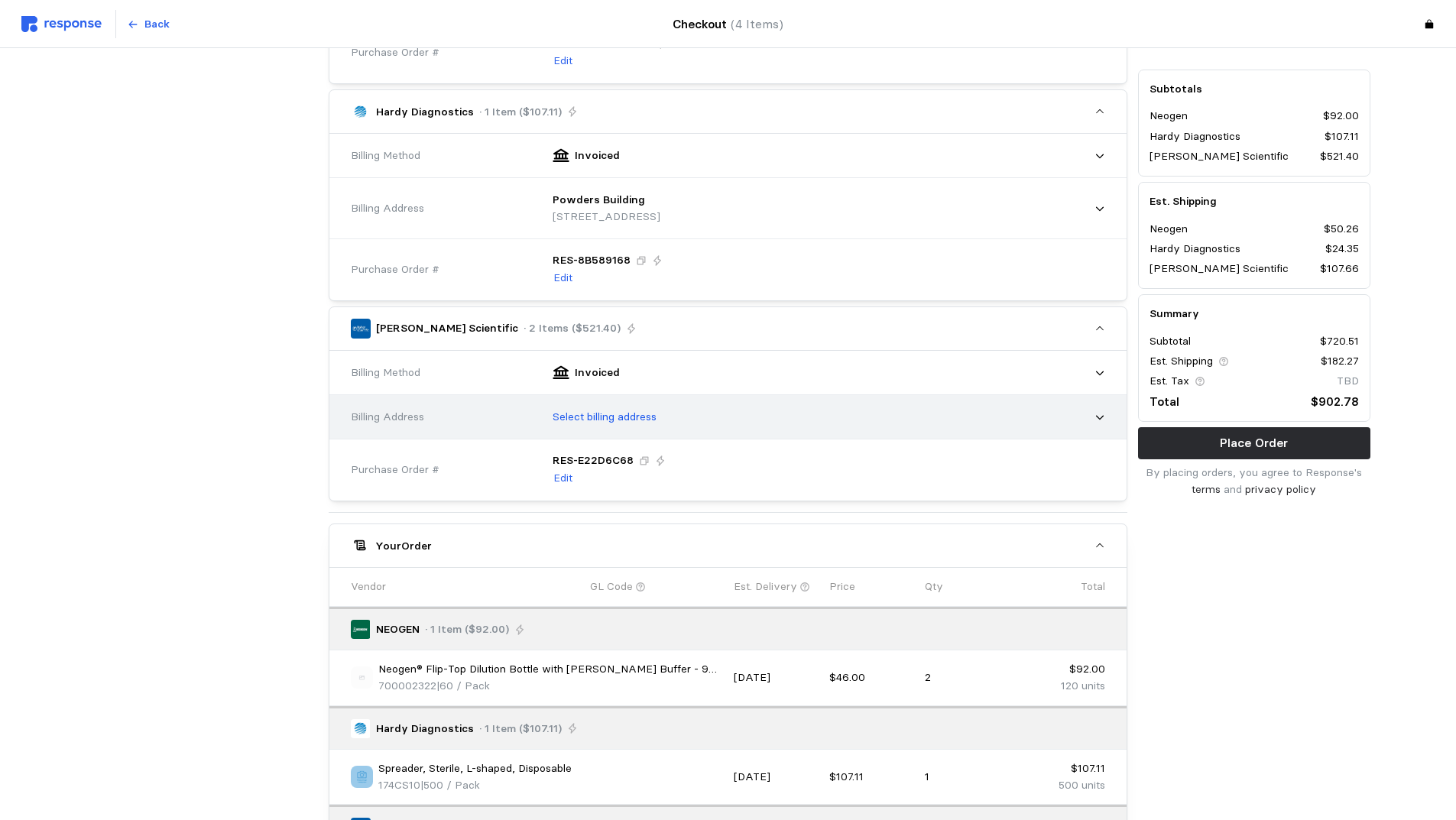
click at [704, 411] on div "Select billing address" at bounding box center [823, 417] width 563 height 38
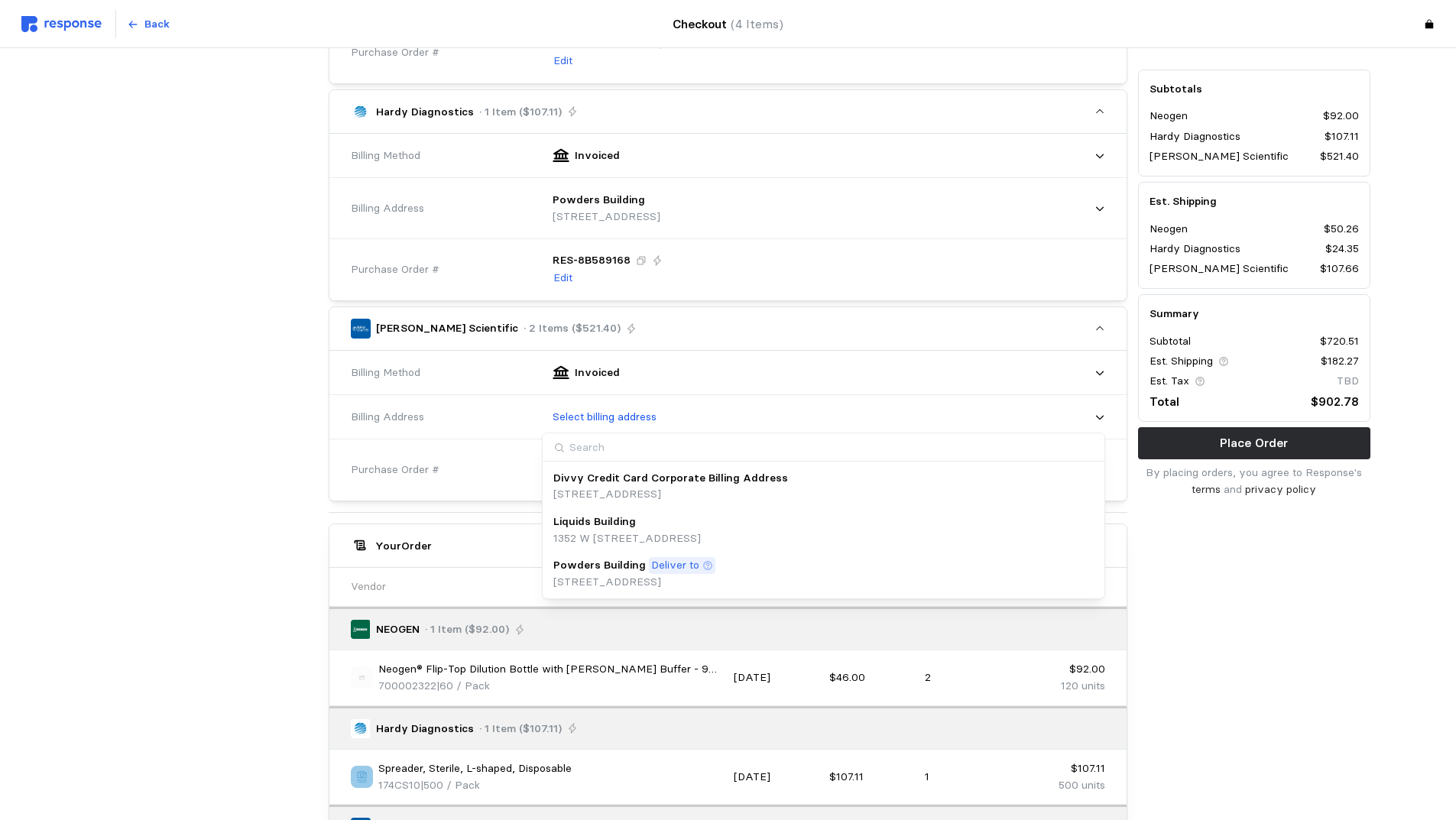
click at [673, 564] on p "Deliver to" at bounding box center [675, 565] width 48 height 17
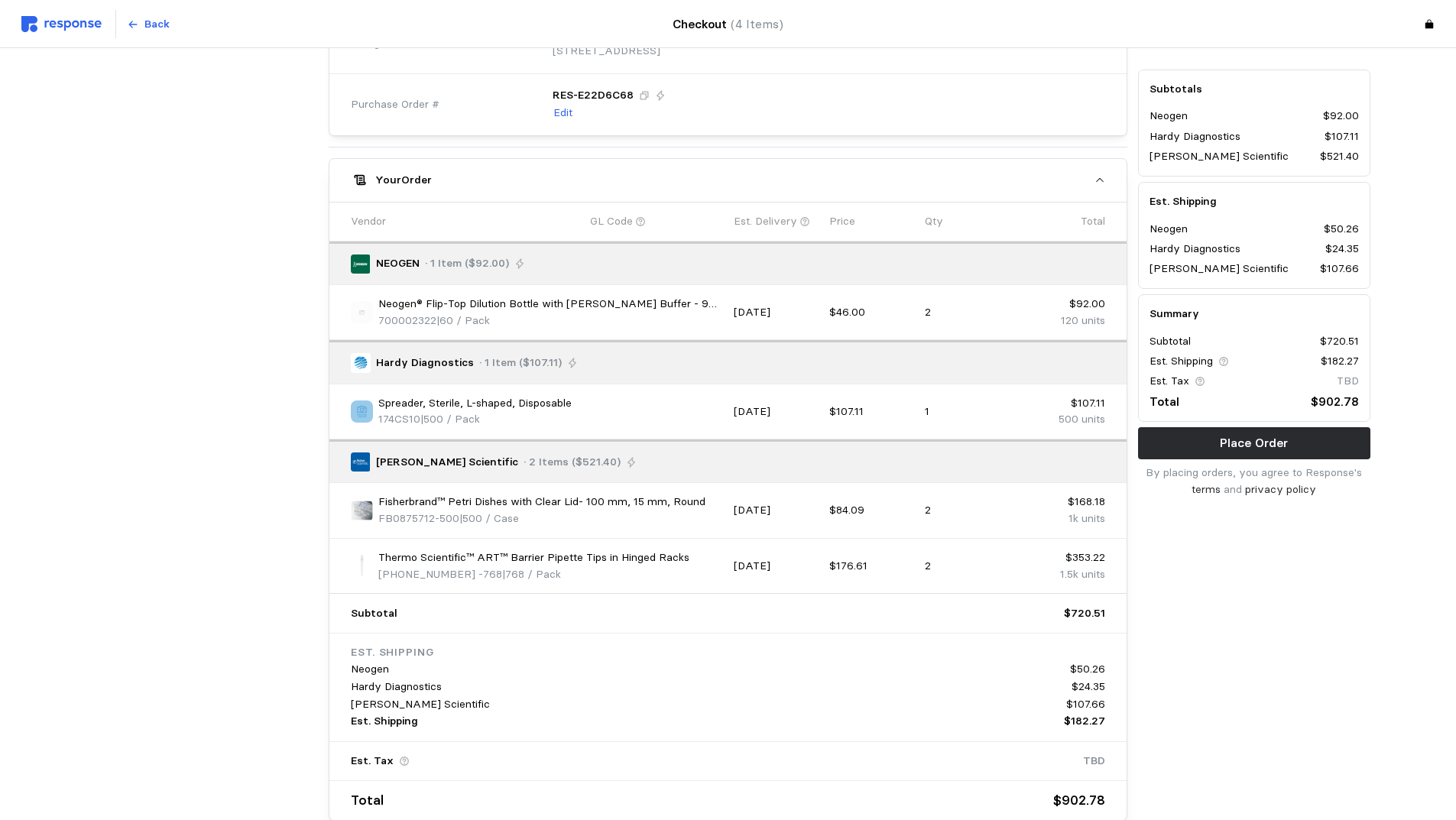
scroll to position [1070, 0]
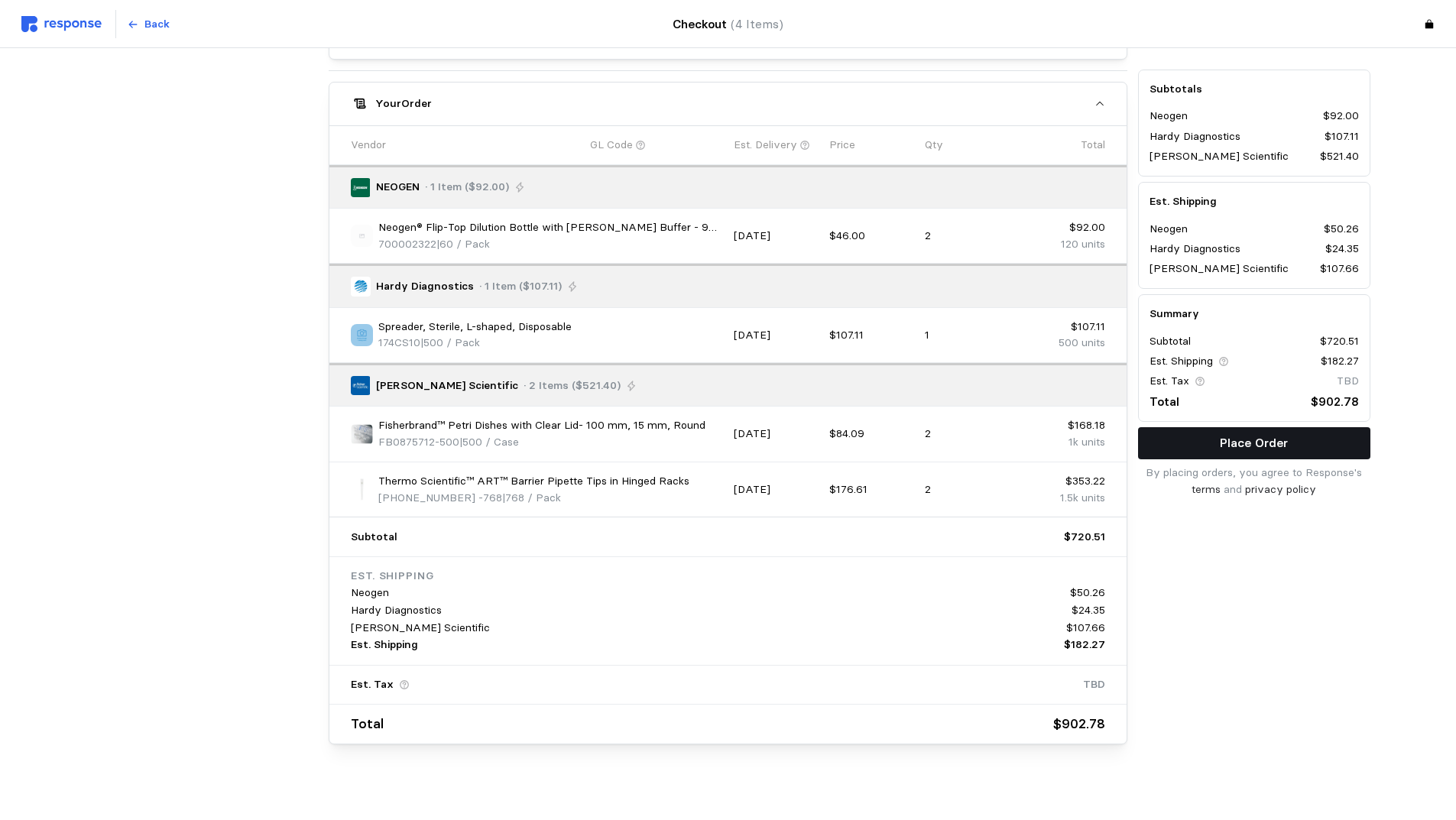
click at [1246, 444] on p "Place Order" at bounding box center [1253, 442] width 68 height 19
